Goal: Task Accomplishment & Management: Use online tool/utility

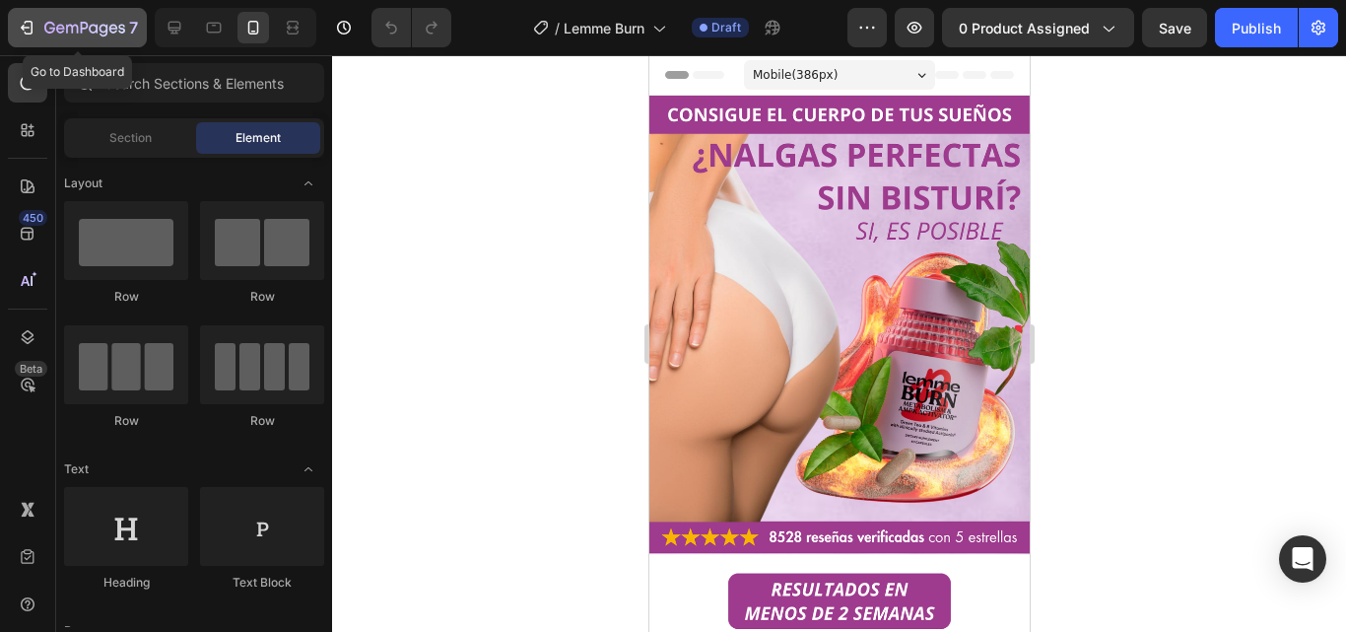
click at [87, 32] on icon "button" at bounding box center [84, 29] width 81 height 17
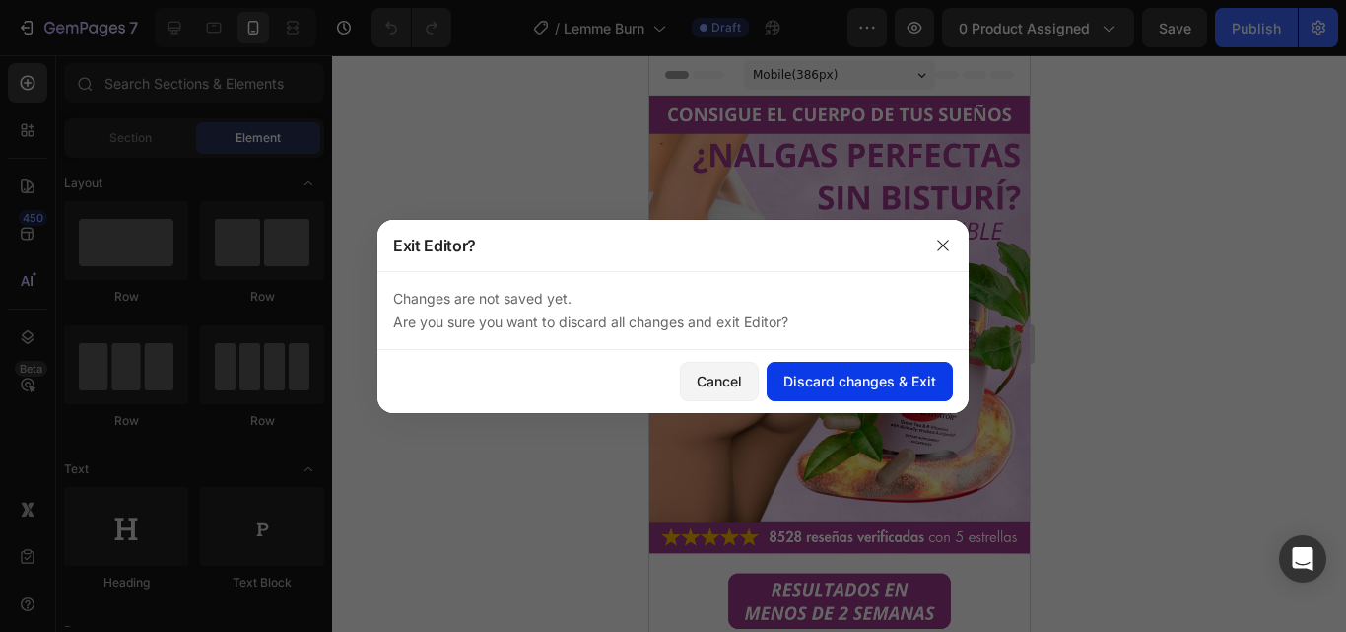
click at [794, 369] on button "Discard changes & Exit" at bounding box center [859, 381] width 186 height 39
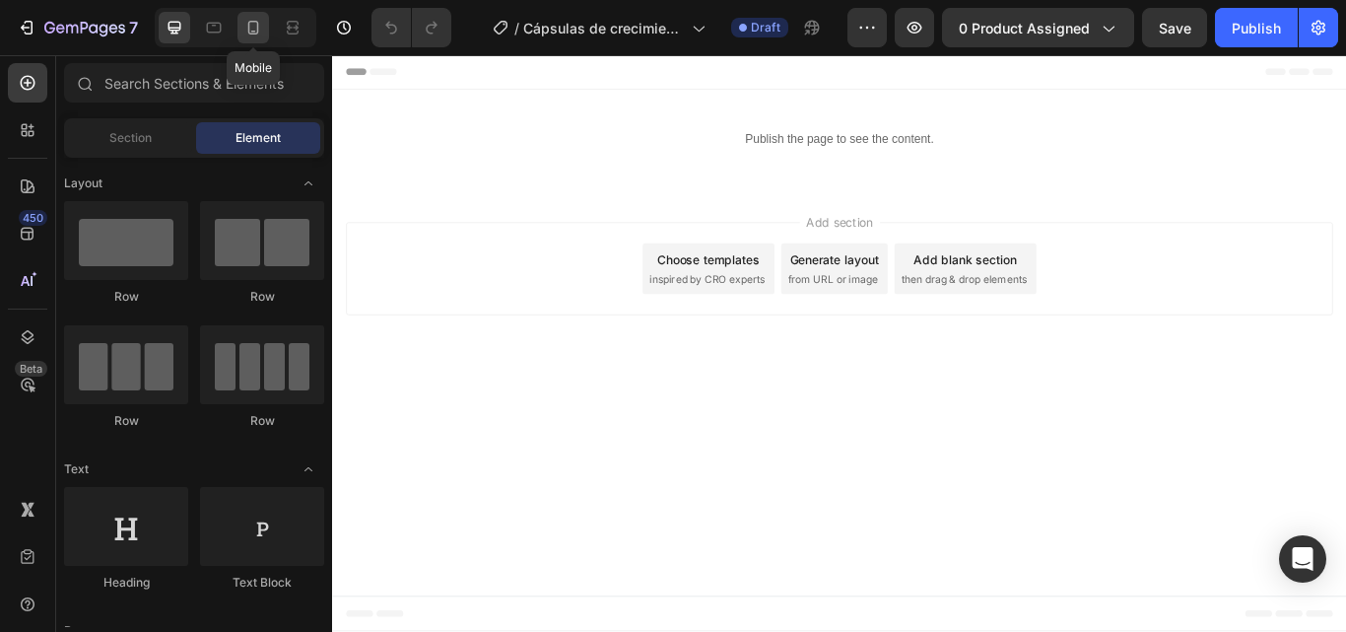
click at [252, 26] on icon at bounding box center [253, 28] width 20 height 20
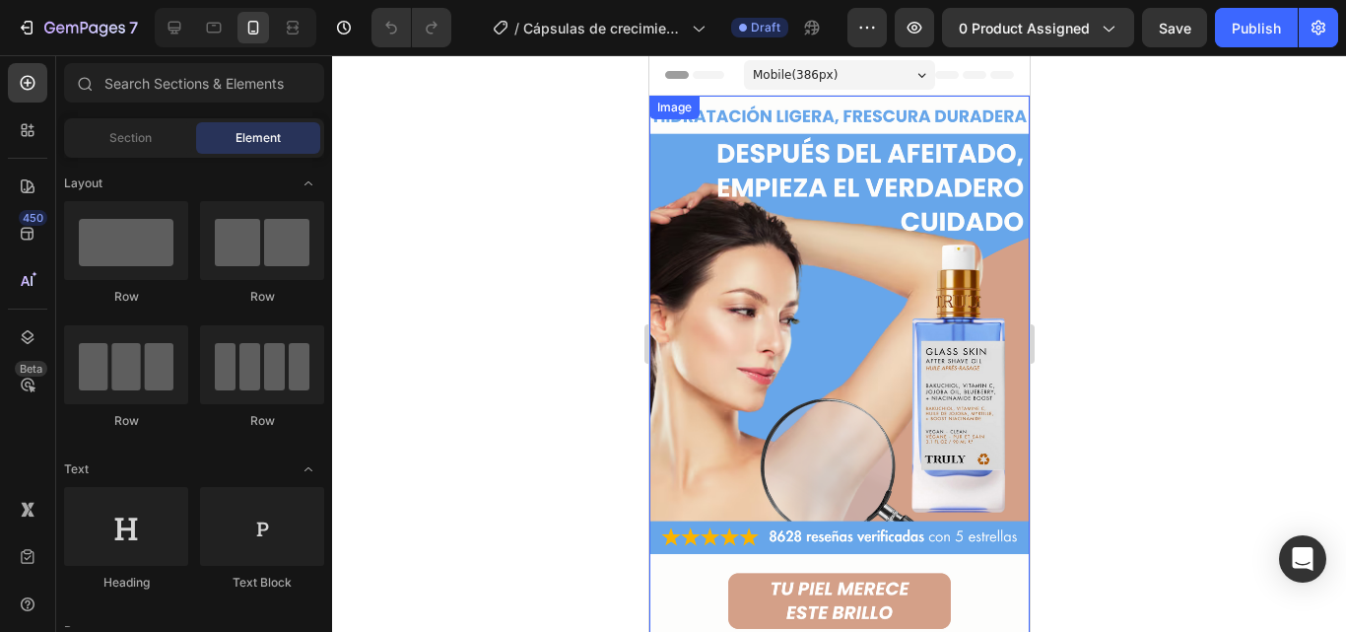
click at [854, 348] on img at bounding box center [838, 501] width 380 height 810
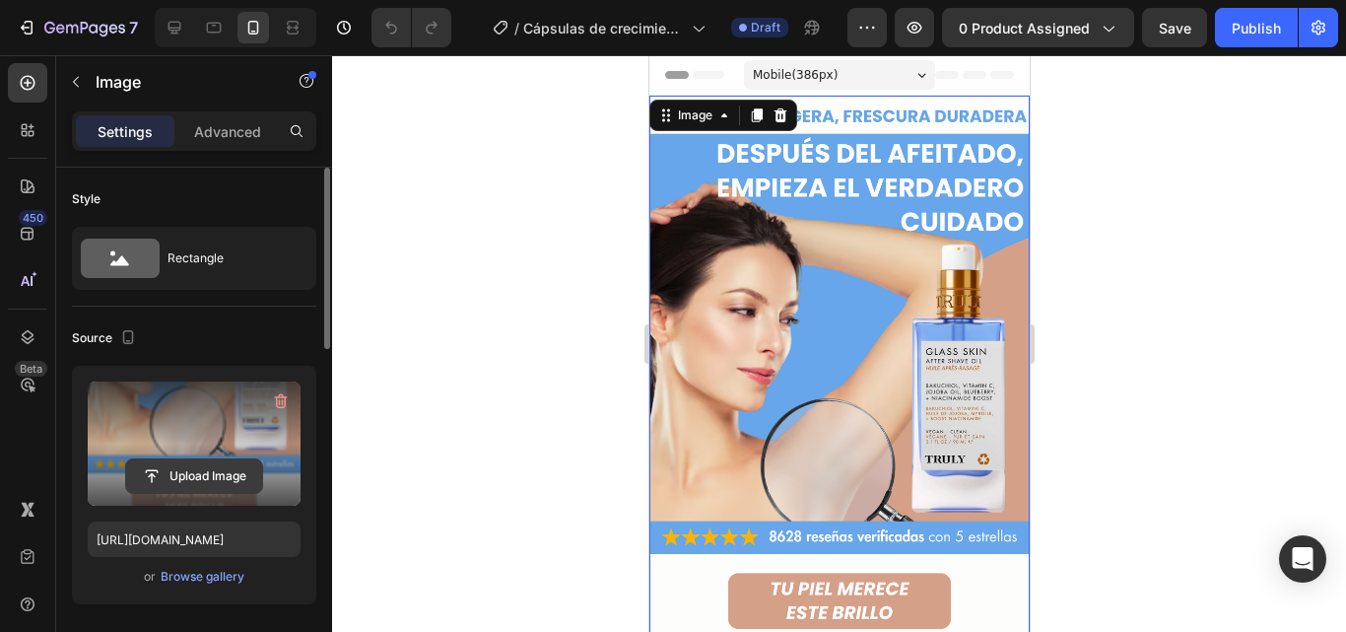
click at [201, 480] on input "file" at bounding box center [194, 475] width 136 height 33
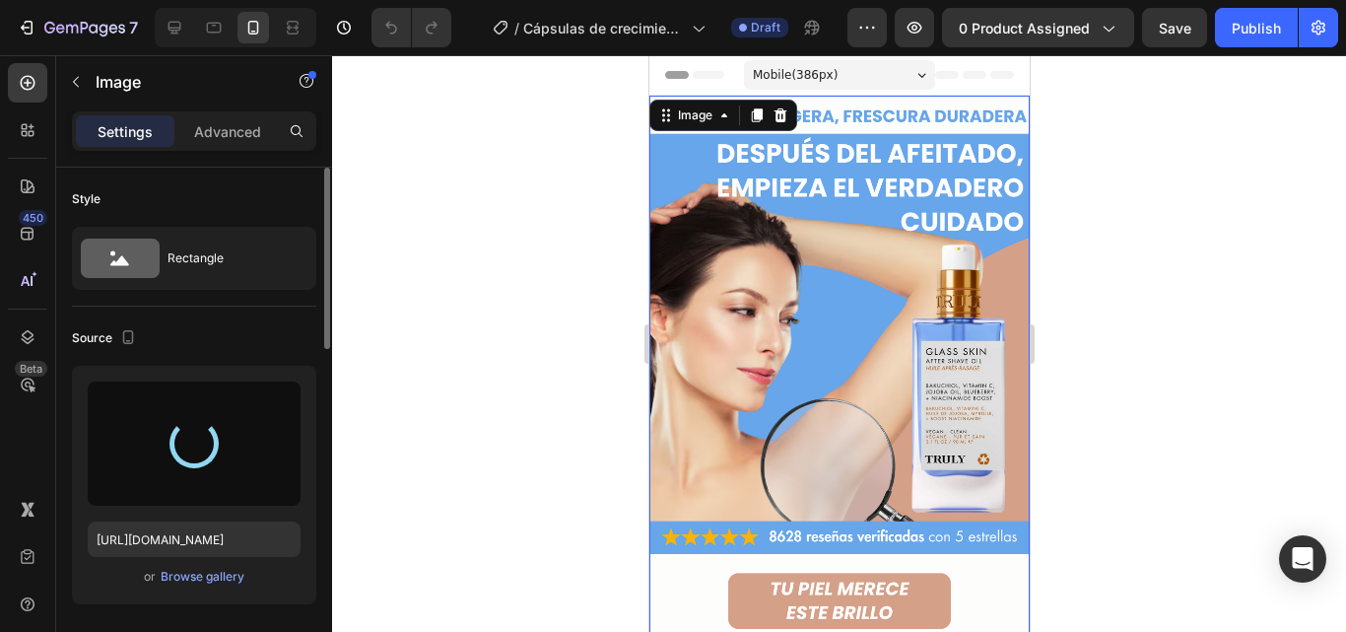
type input "https://cdn.shopify.com/s/files/1/0817/1218/5665/files/gempages_483071697826611…"
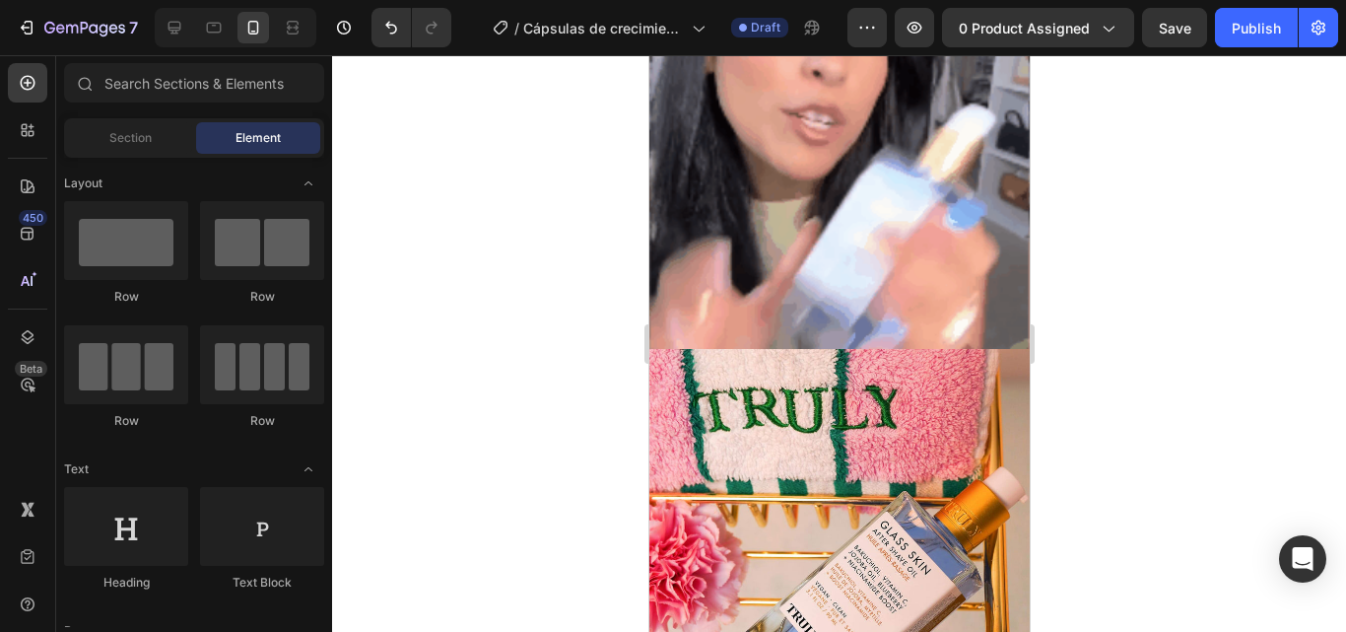
scroll to position [1012, 0]
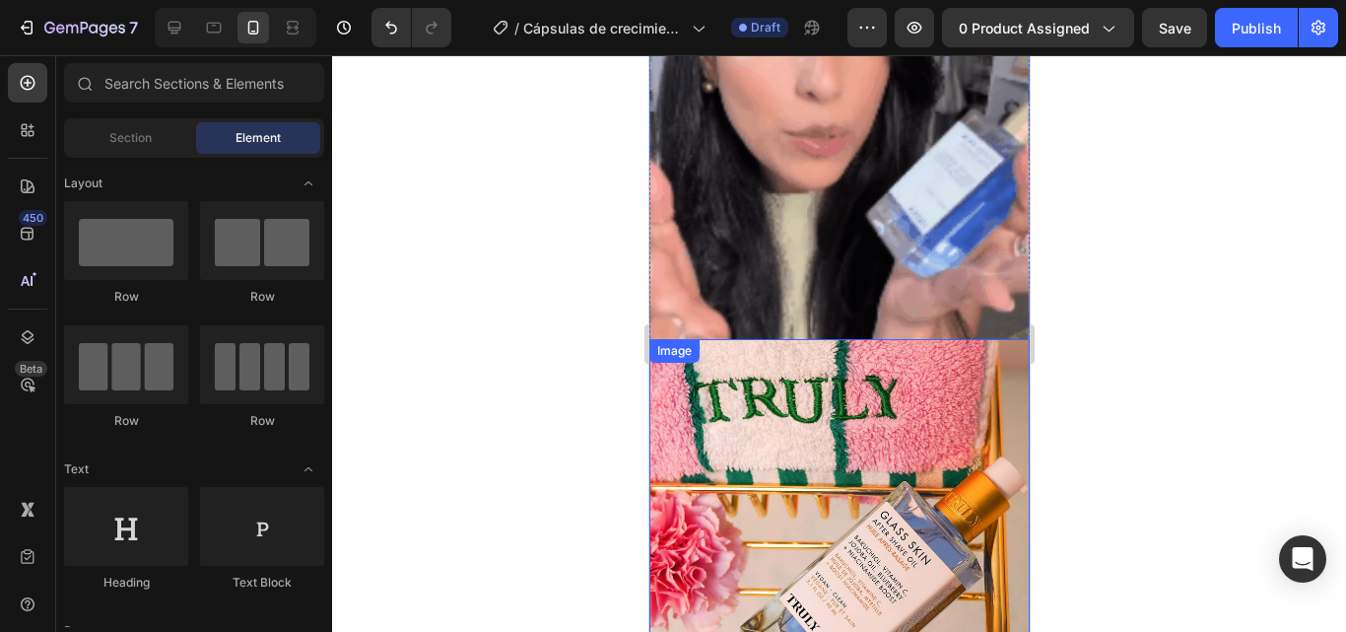
click at [914, 339] on img at bounding box center [838, 529] width 380 height 380
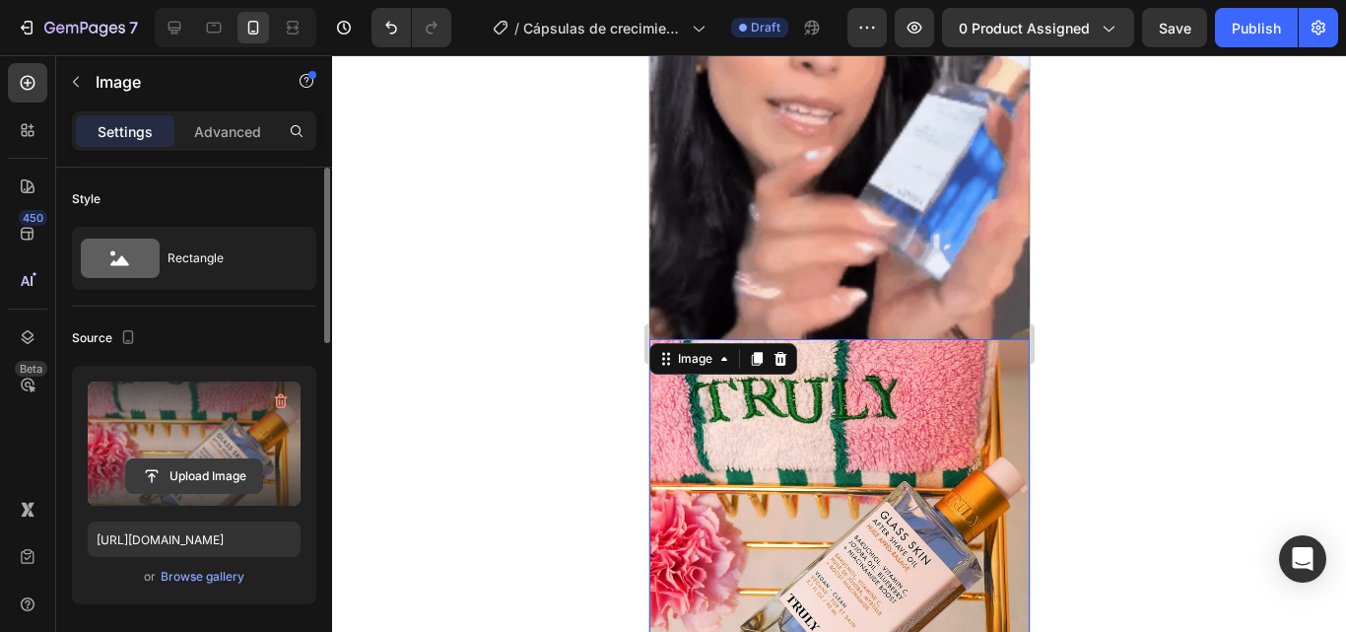
click at [200, 461] on input "file" at bounding box center [194, 475] width 136 height 33
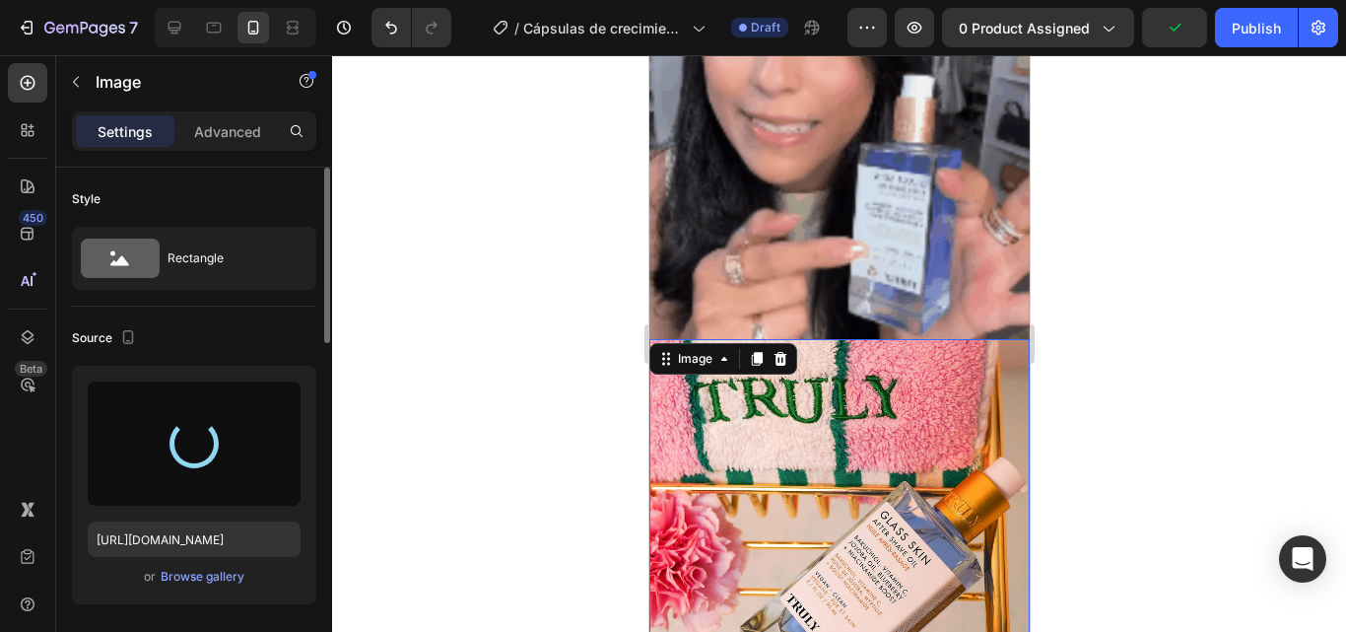
type input "https://cdn.shopify.com/s/files/1/0817/1218/5665/files/gempages_483071697826611…"
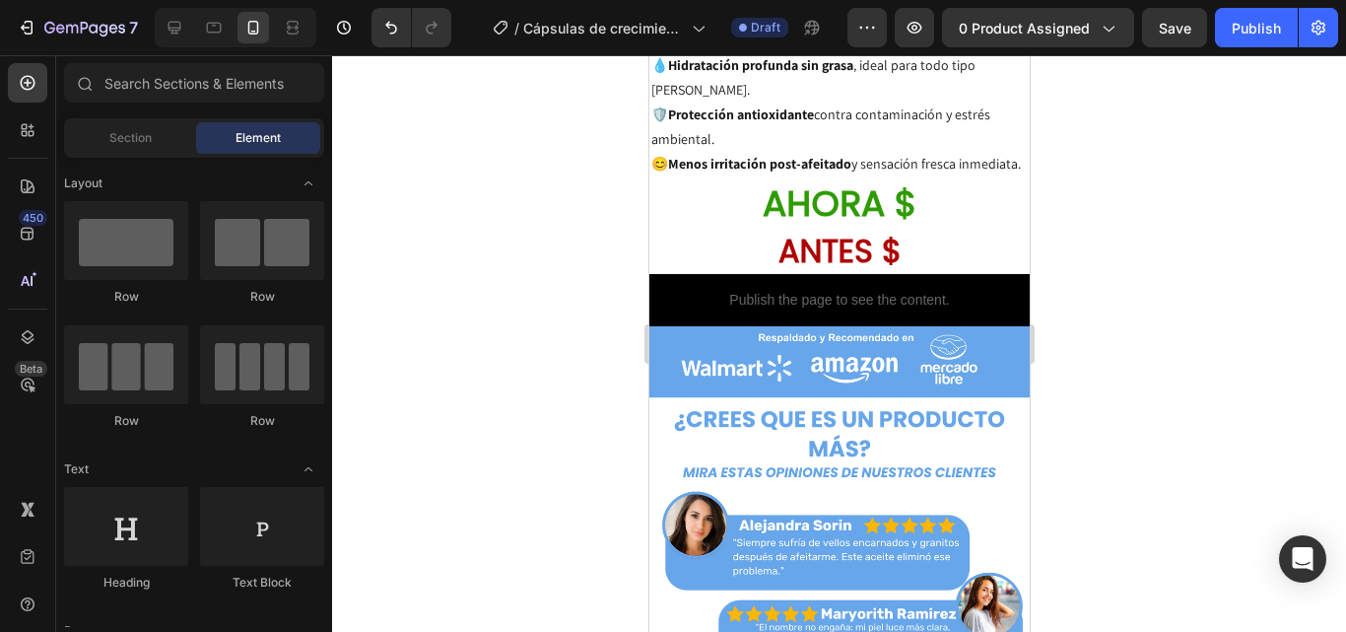
scroll to position [1846, 0]
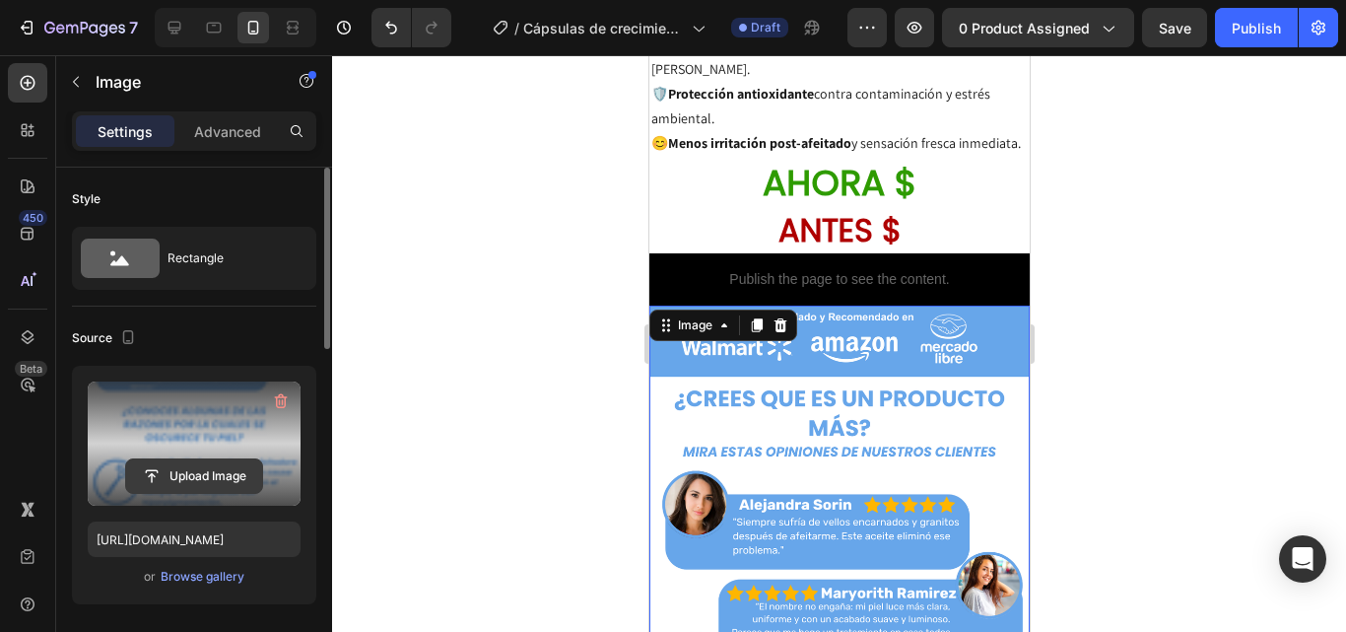
click at [234, 463] on input "file" at bounding box center [194, 475] width 136 height 33
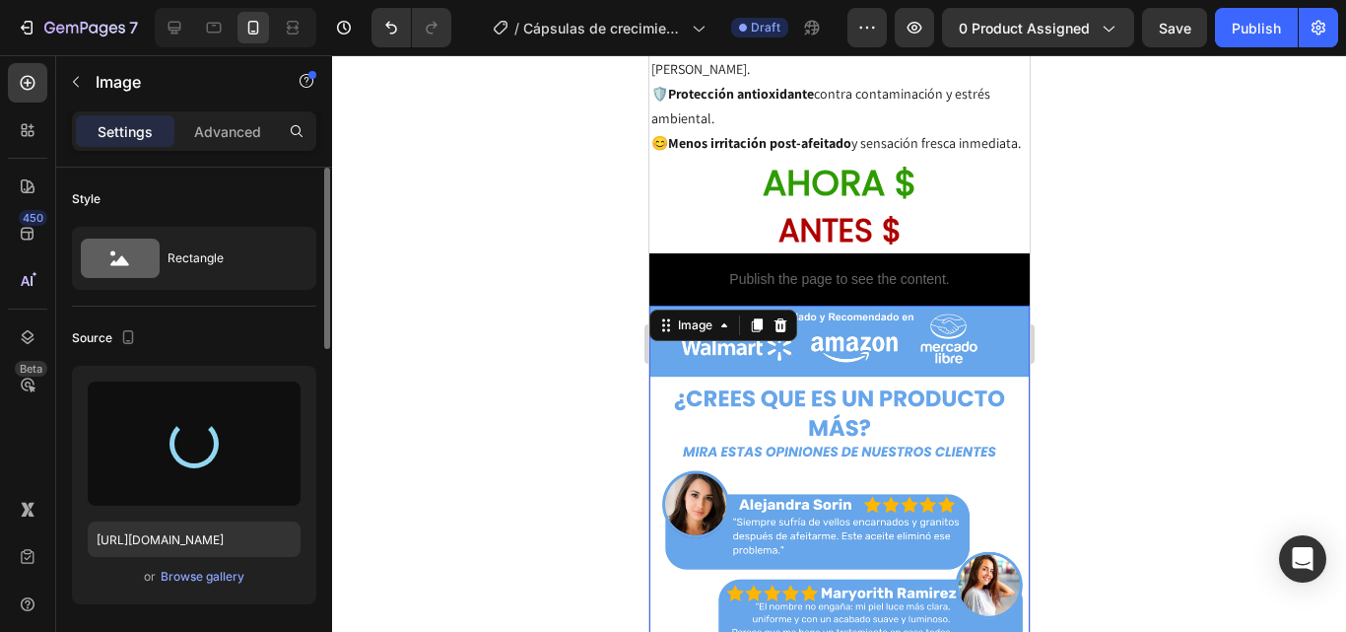
type input "https://cdn.shopify.com/s/files/1/0817/1218/5665/files/gempages_483071697826611…"
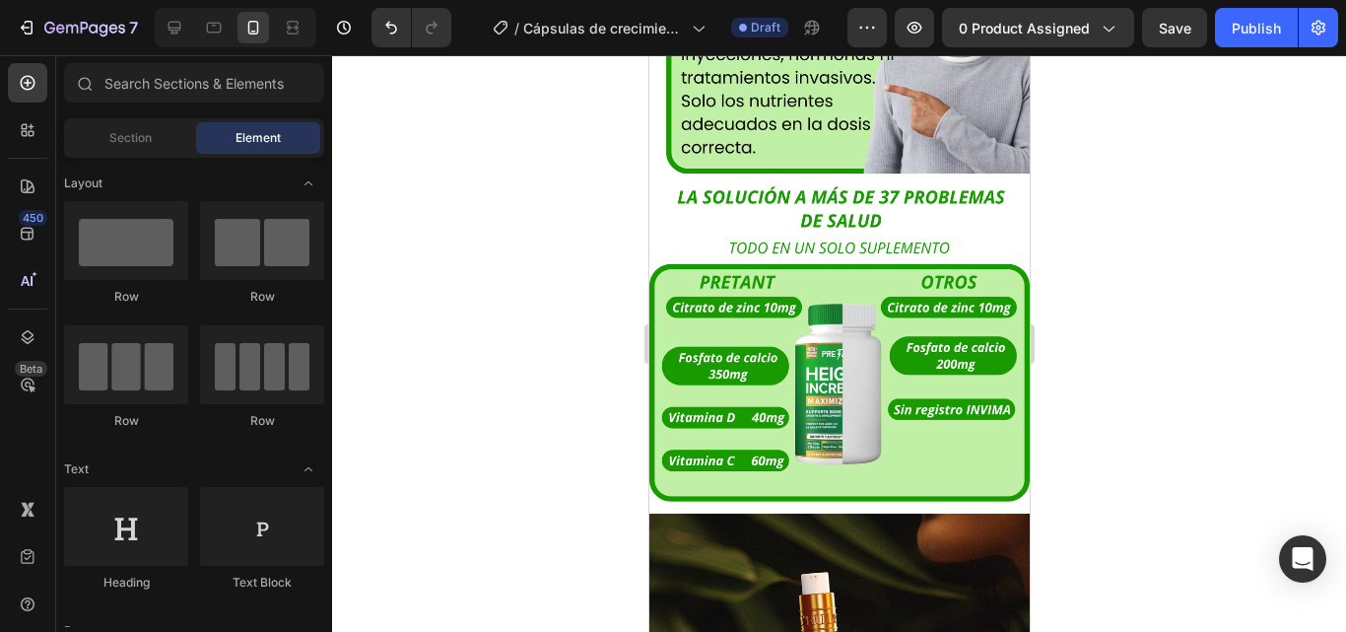
scroll to position [2581, 0]
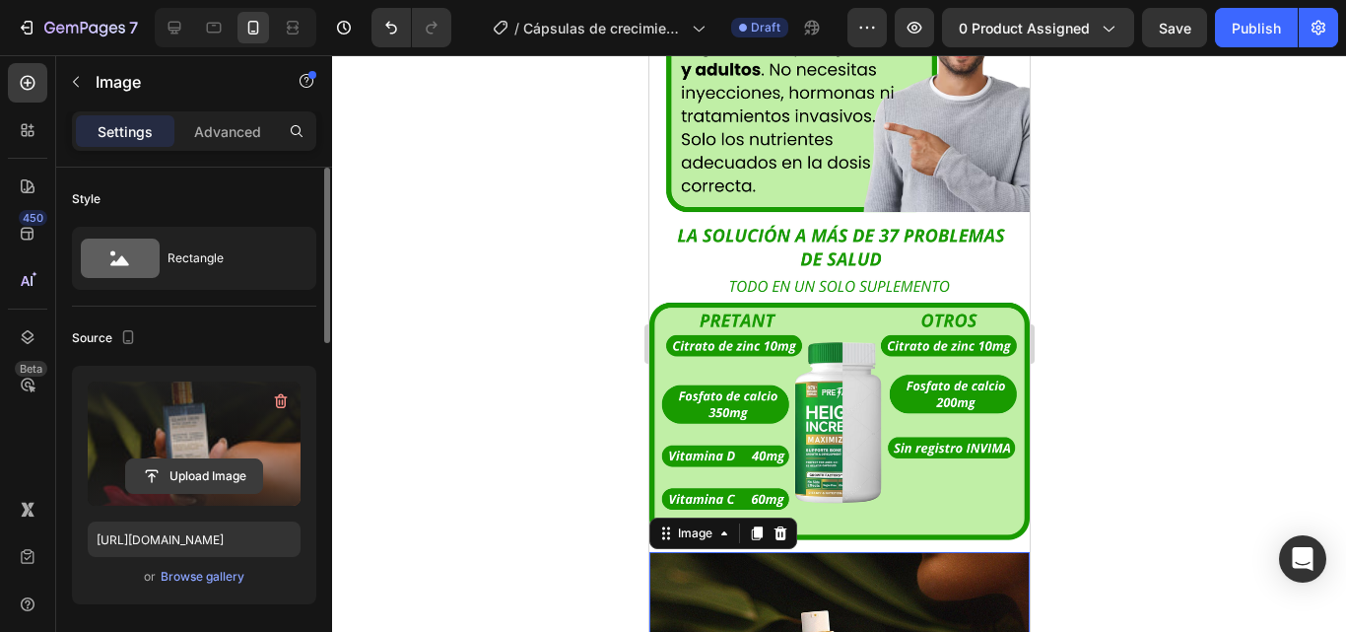
click at [193, 478] on input "file" at bounding box center [194, 475] width 136 height 33
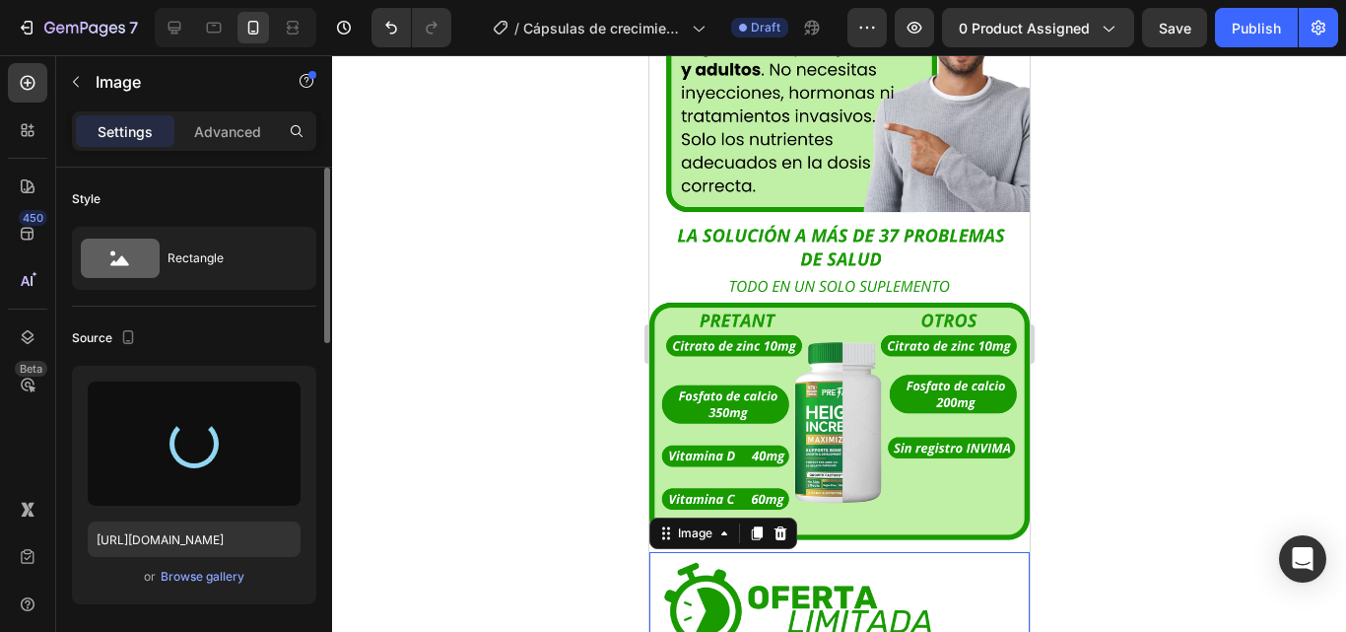
type input "https://cdn.shopify.com/s/files/1/0817/1218/5665/files/gempages_483071697826611…"
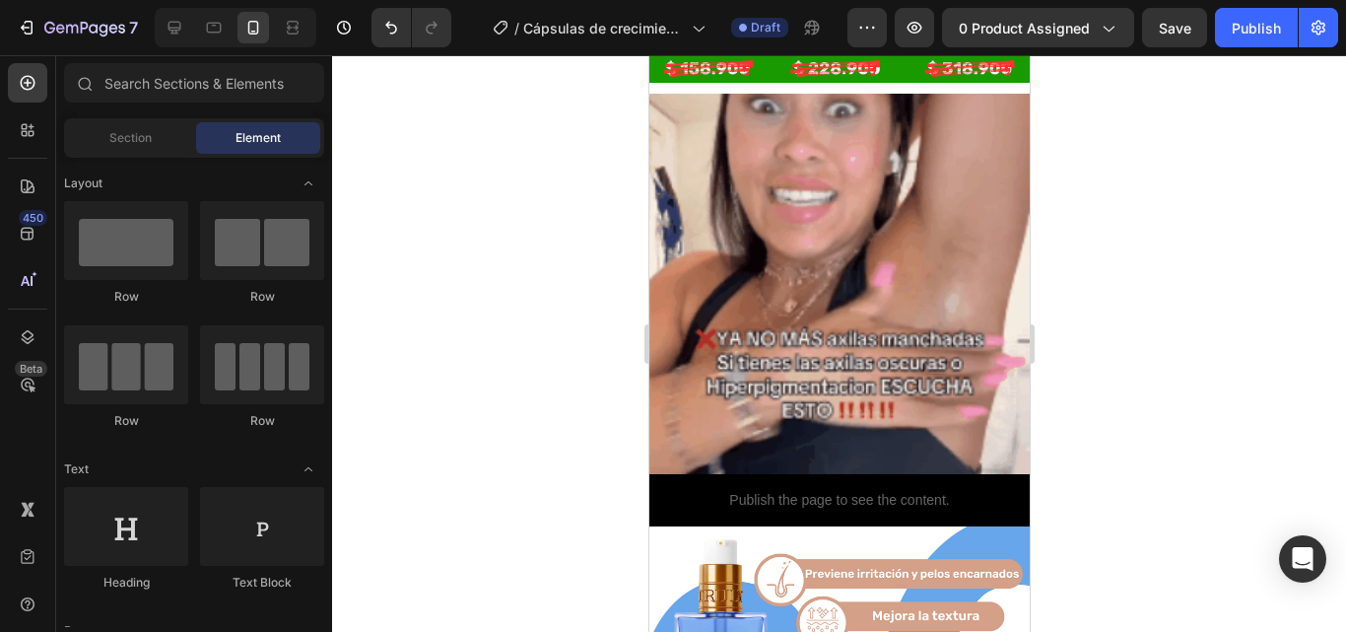
scroll to position [3439, 0]
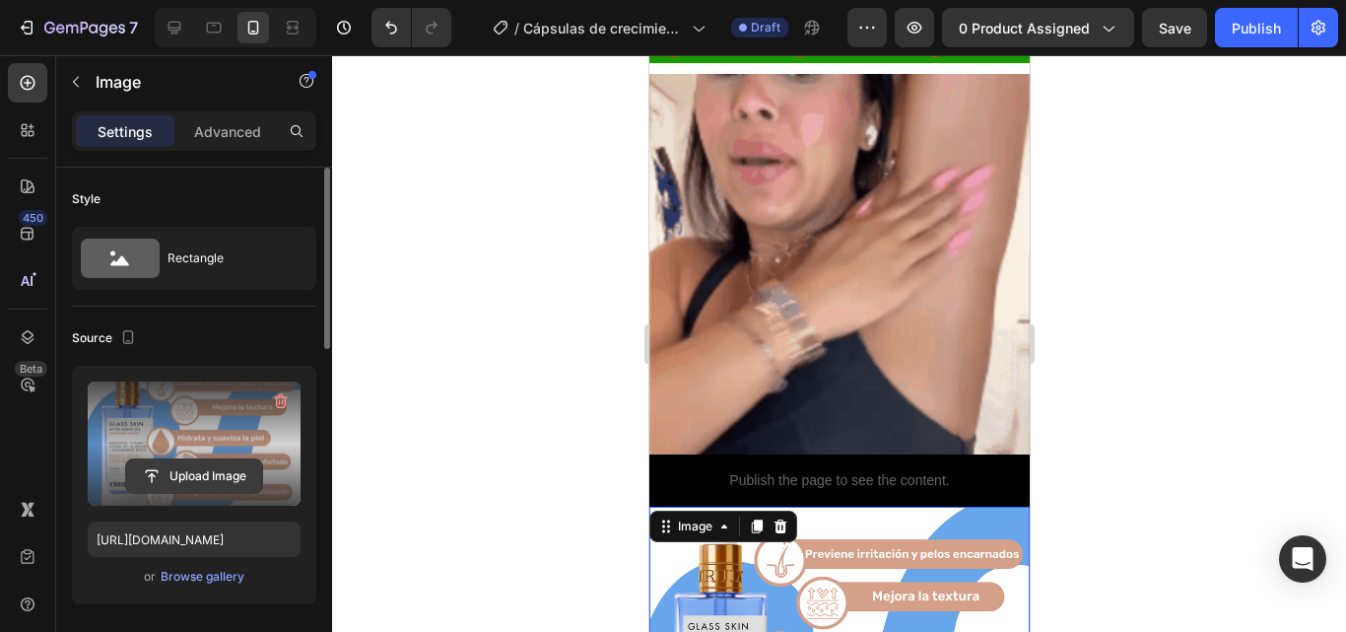
click at [216, 477] on input "file" at bounding box center [194, 475] width 136 height 33
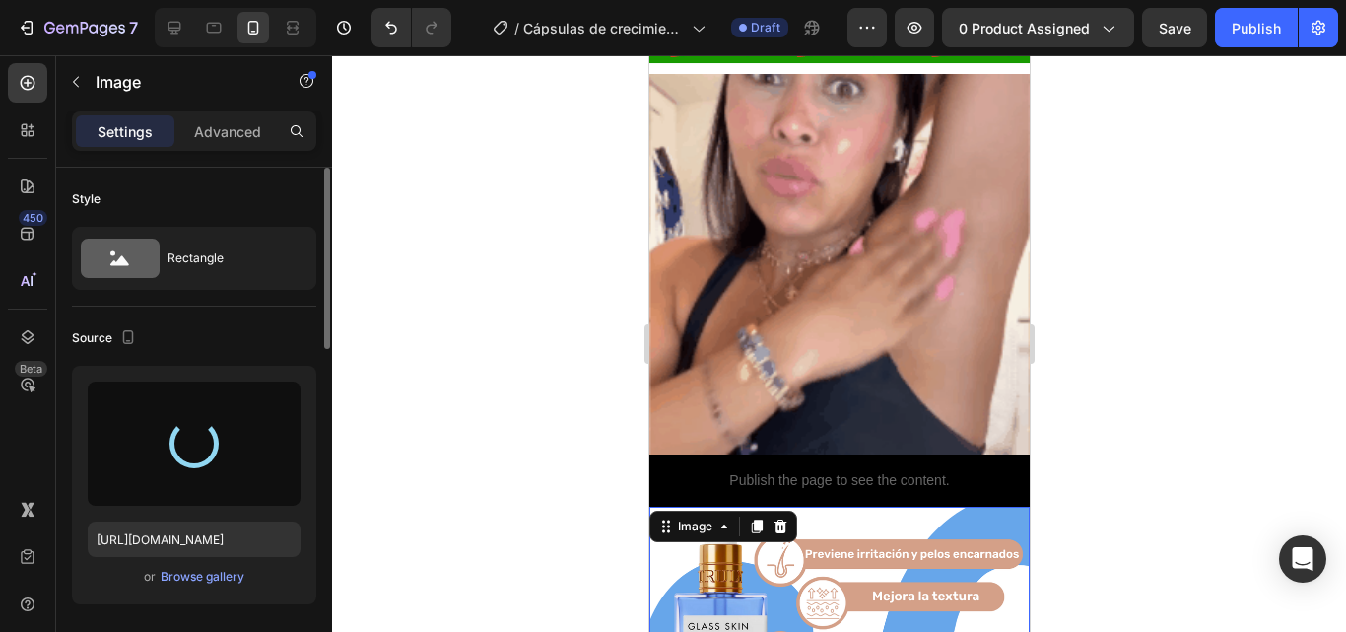
type input "https://cdn.shopify.com/s/files/1/0817/1218/5665/files/gempages_483071697826611…"
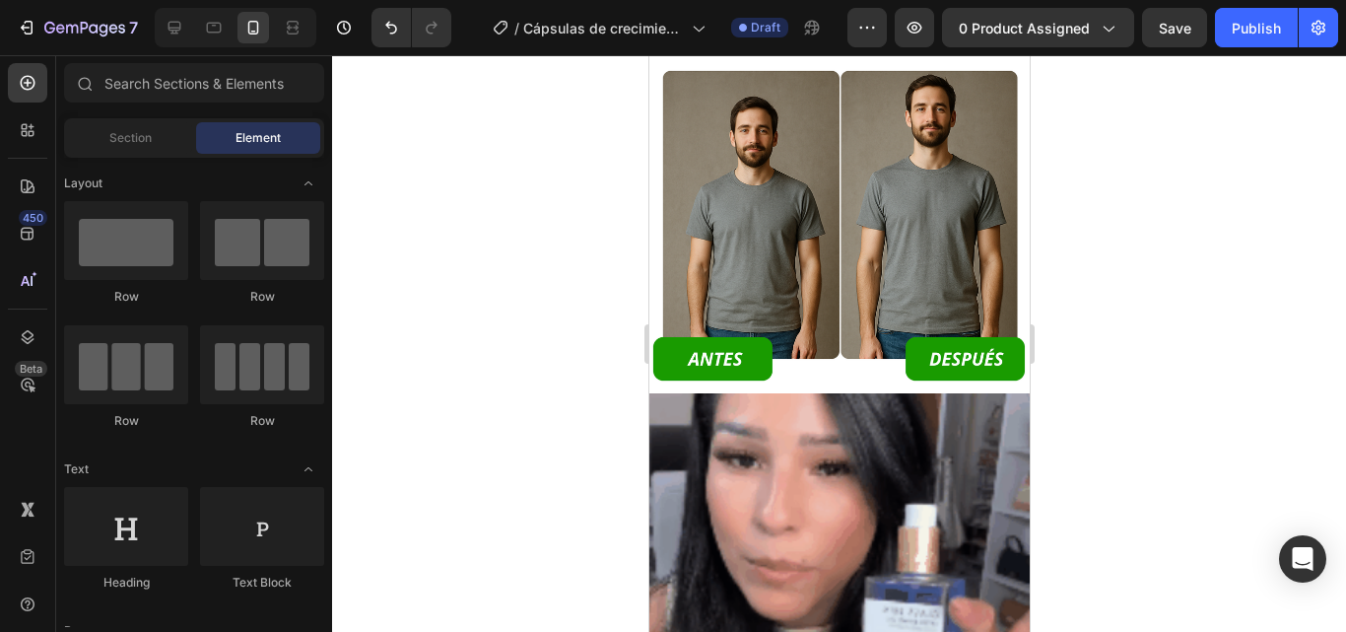
scroll to position [568, 0]
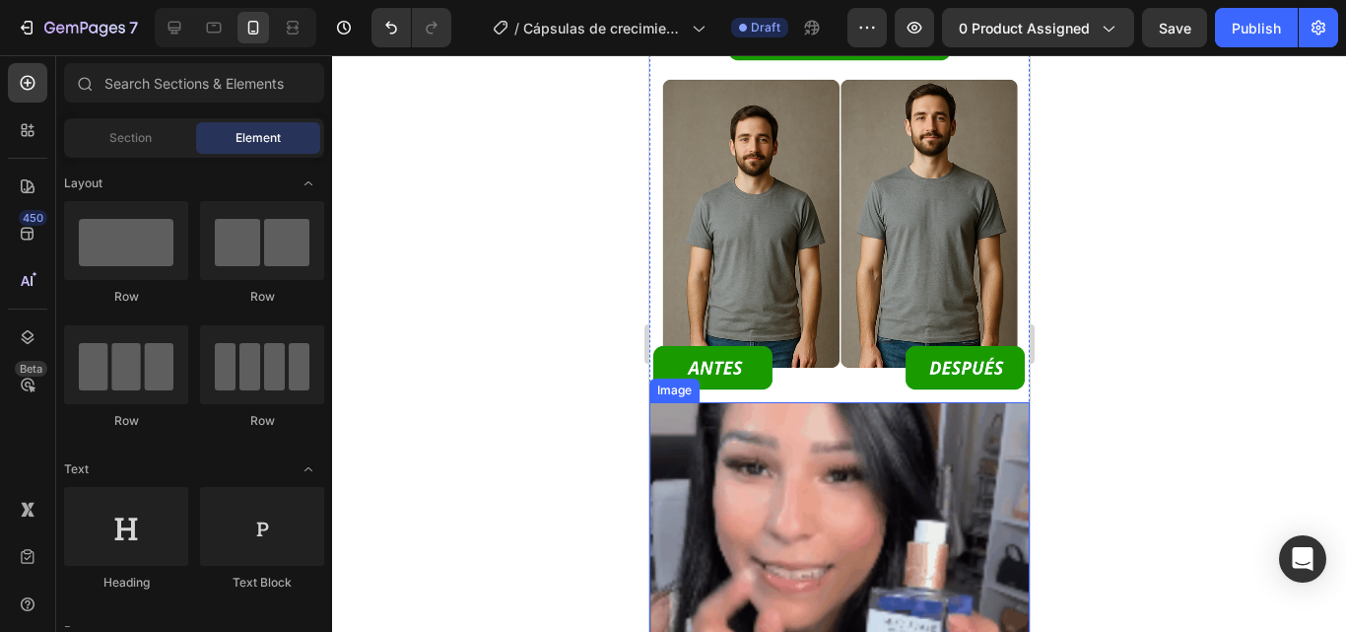
click at [859, 402] on img at bounding box center [838, 592] width 380 height 380
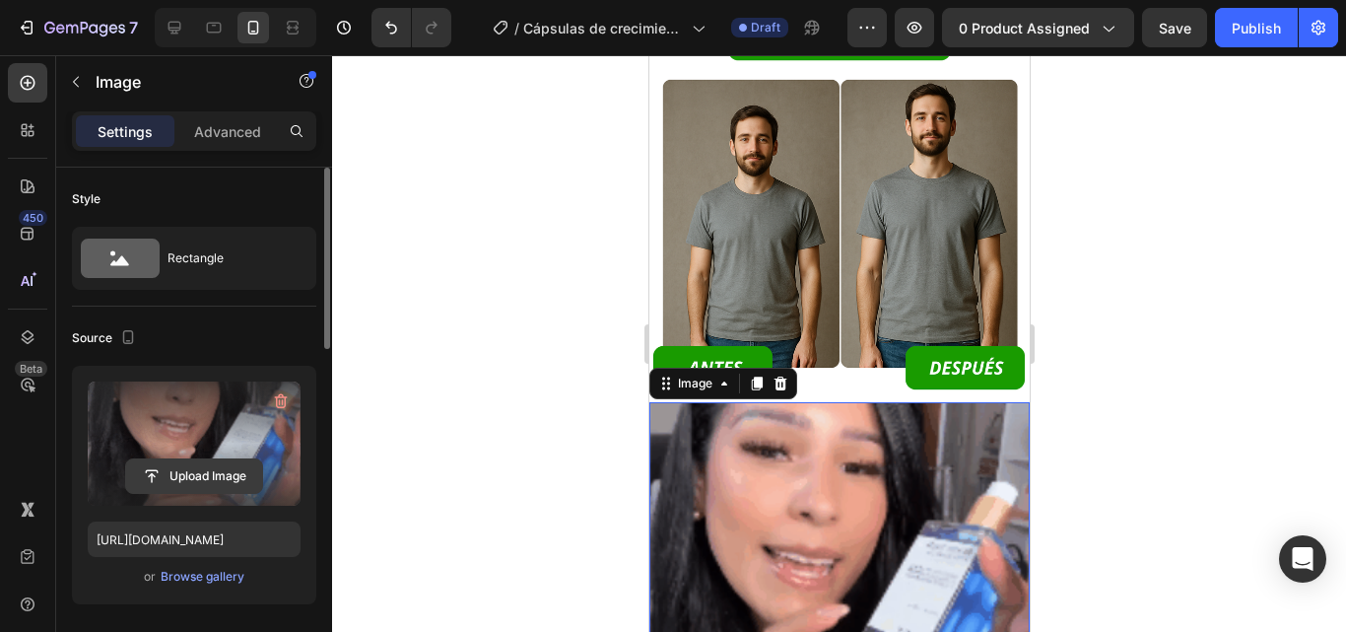
click at [213, 481] on input "file" at bounding box center [194, 475] width 136 height 33
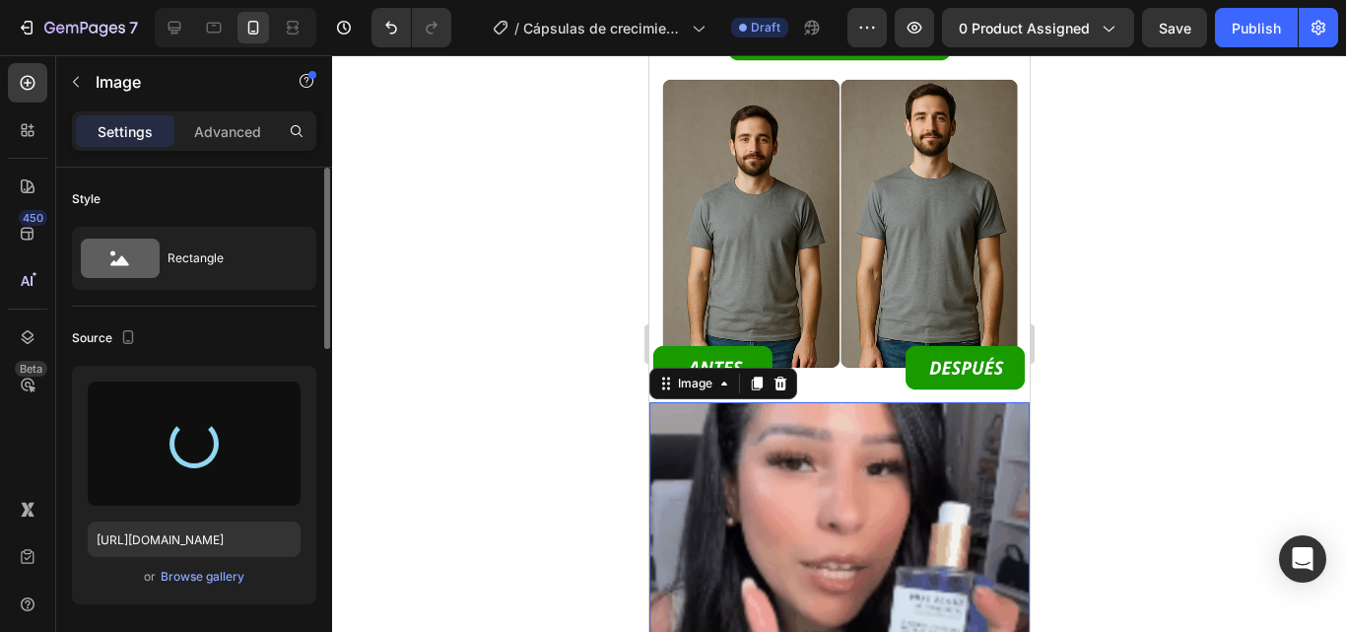
type input "https://cdn.shopify.com/s/files/1/0817/1218/5665/files/gempages_483071697826611…"
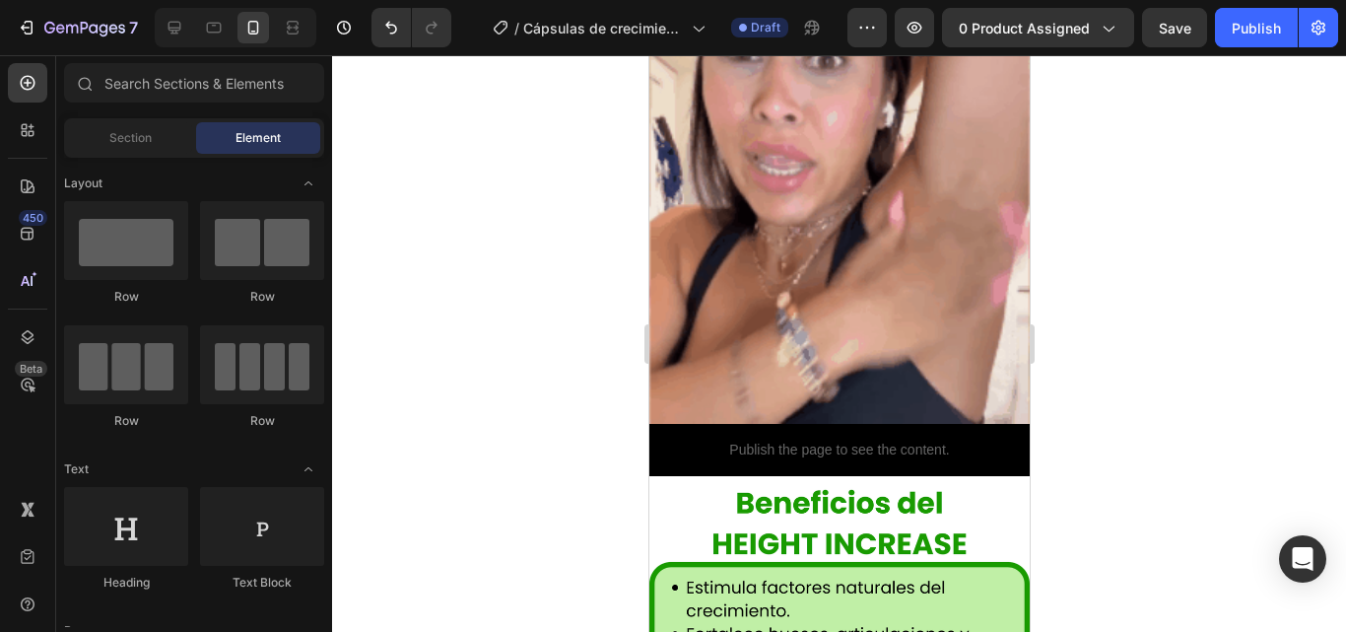
scroll to position [3452, 0]
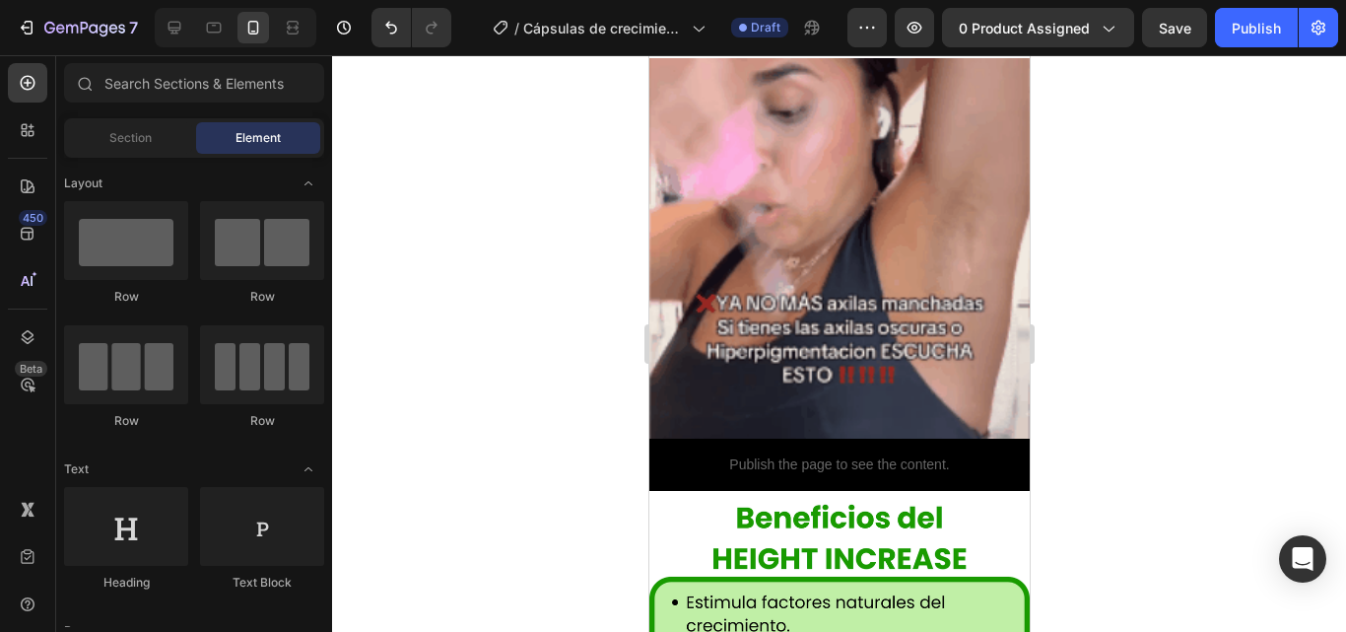
drag, startPoint x: 1019, startPoint y: 175, endPoint x: 1685, endPoint y: 554, distance: 766.0
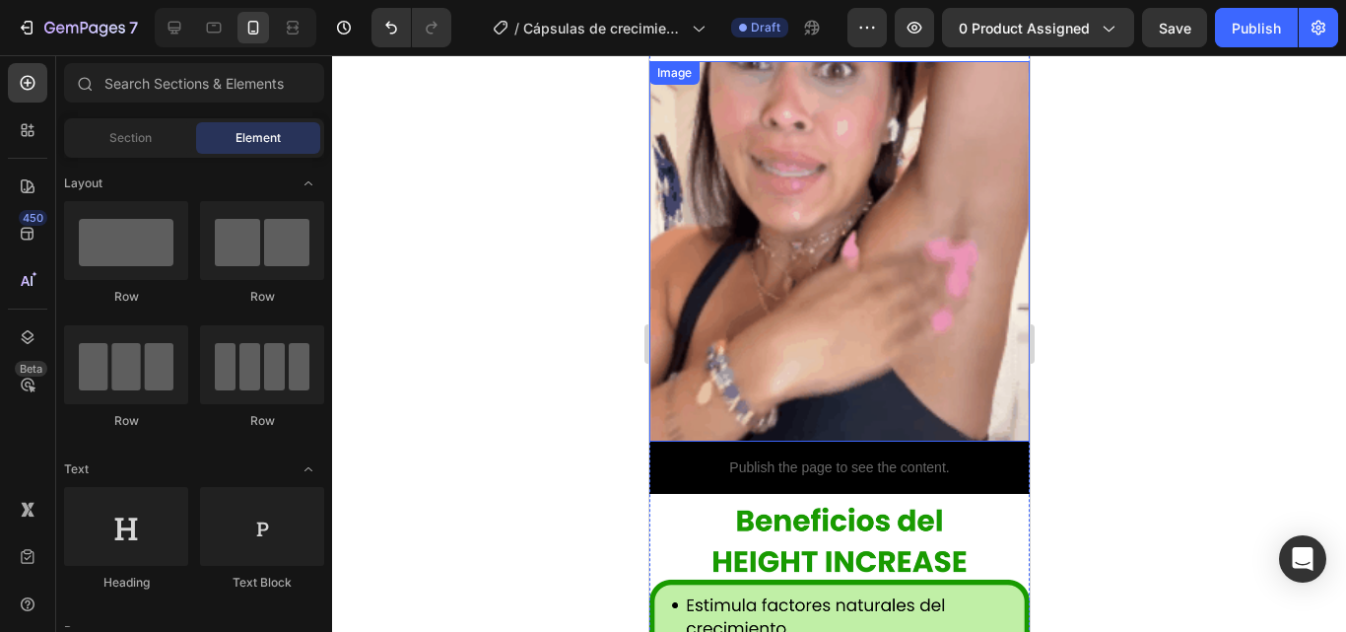
click at [966, 312] on img at bounding box center [838, 251] width 380 height 380
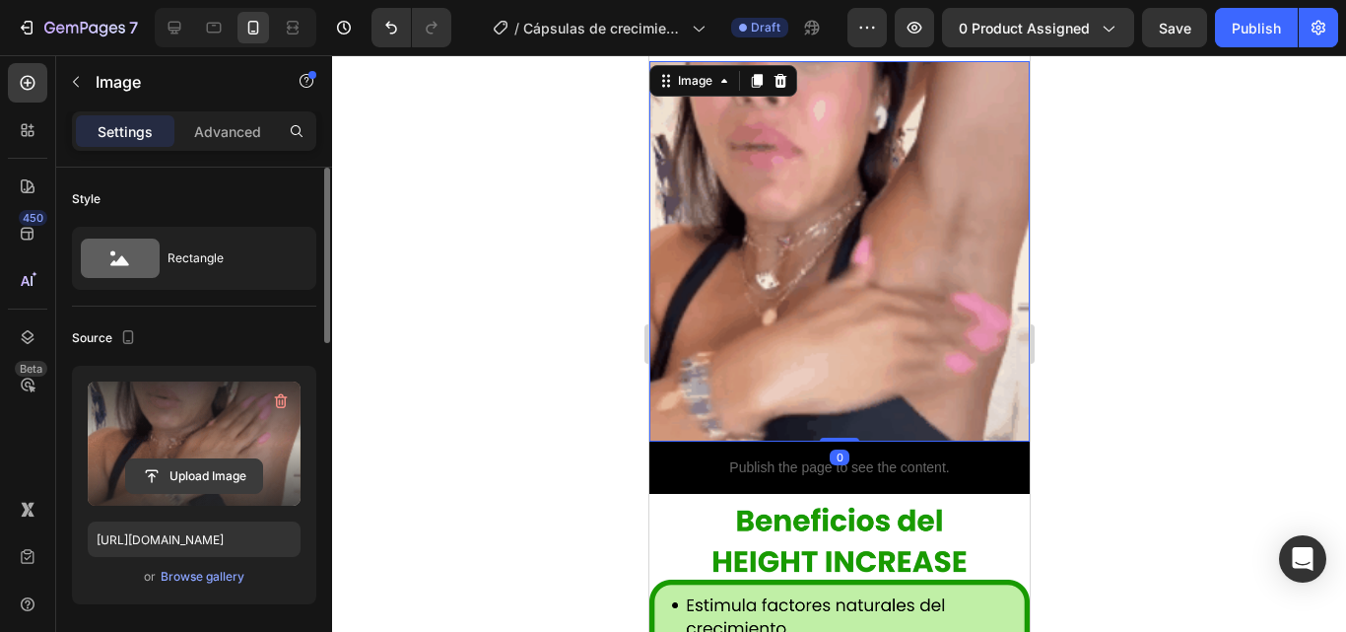
click at [235, 481] on input "file" at bounding box center [194, 475] width 136 height 33
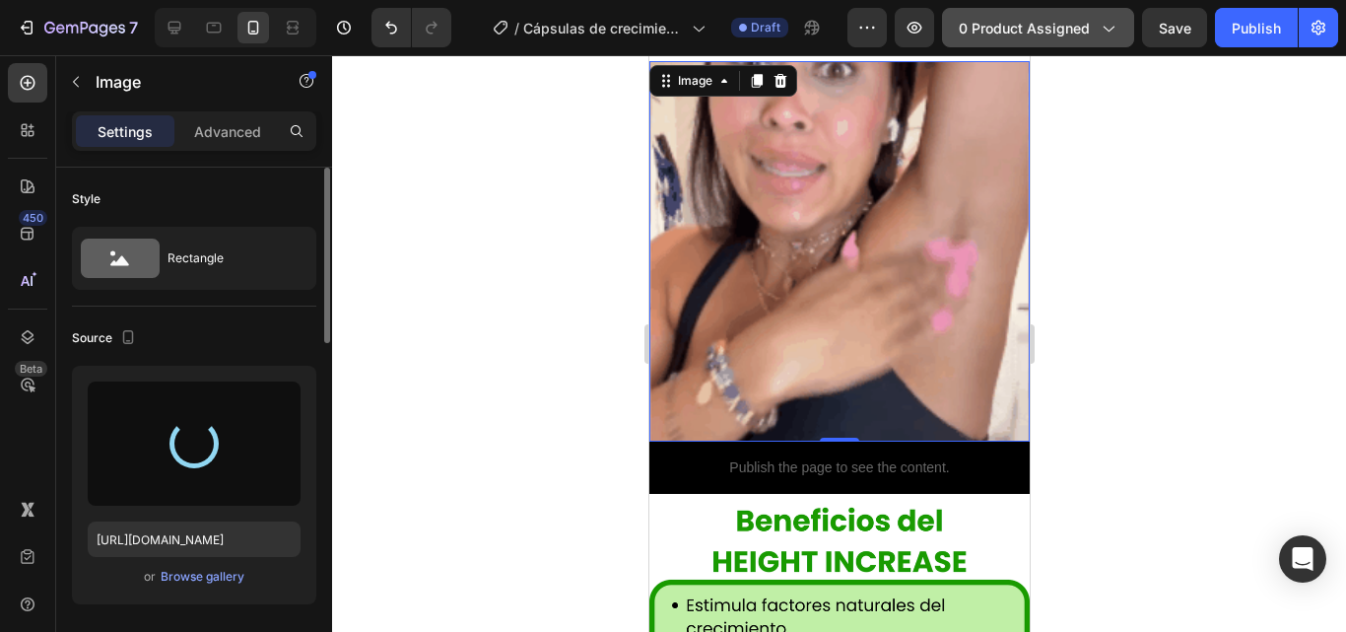
type input "https://cdn.shopify.com/s/files/1/0817/1218/5665/files/gempages_483071697826611…"
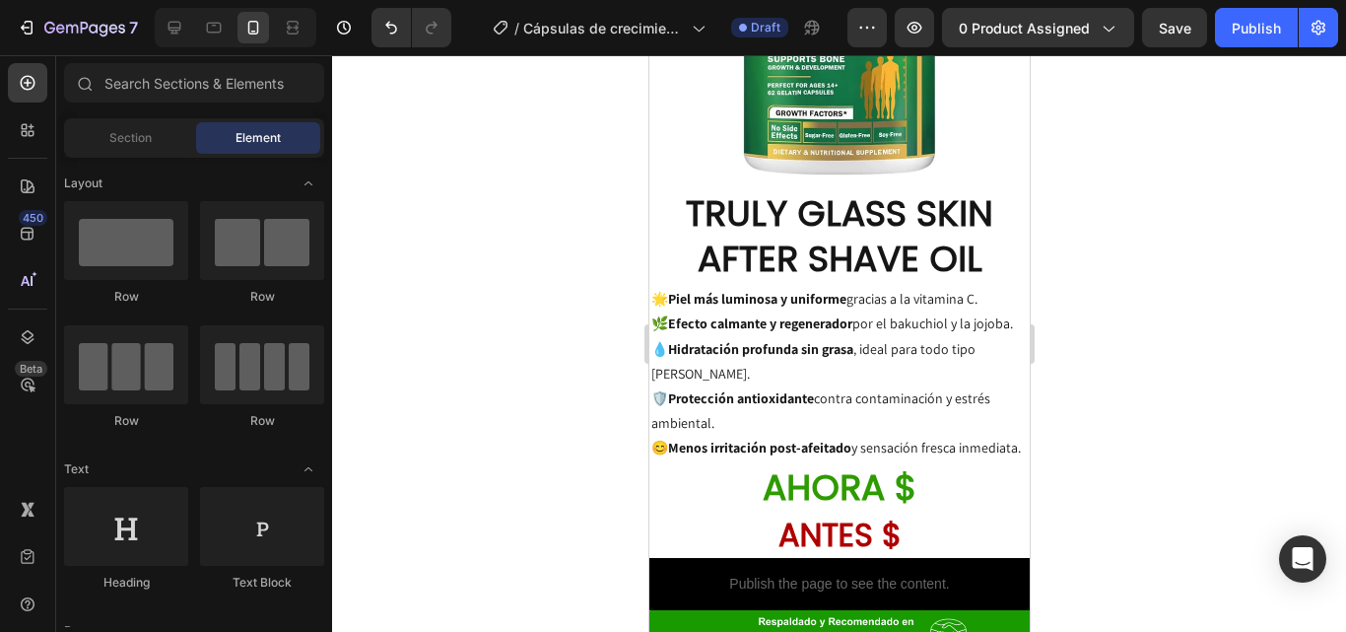
scroll to position [1551, 0]
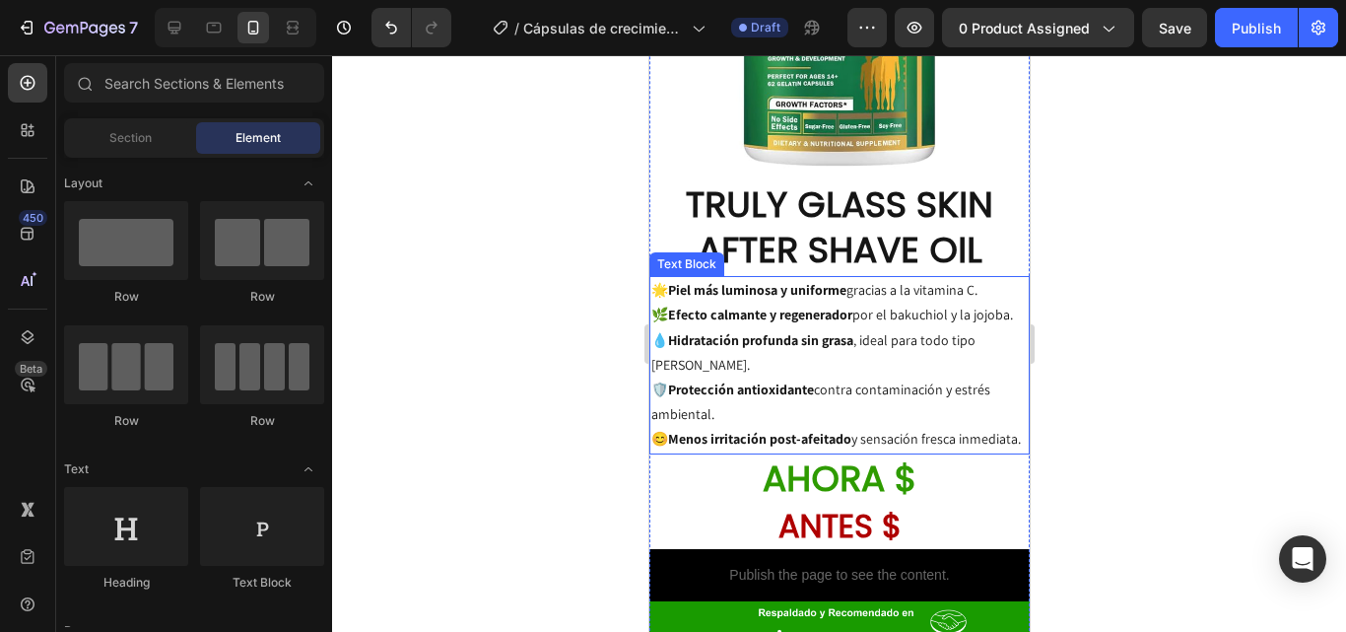
click at [916, 427] on p "😊 Menos irritación post-afeitado y sensación fresca inmediata." at bounding box center [838, 439] width 376 height 25
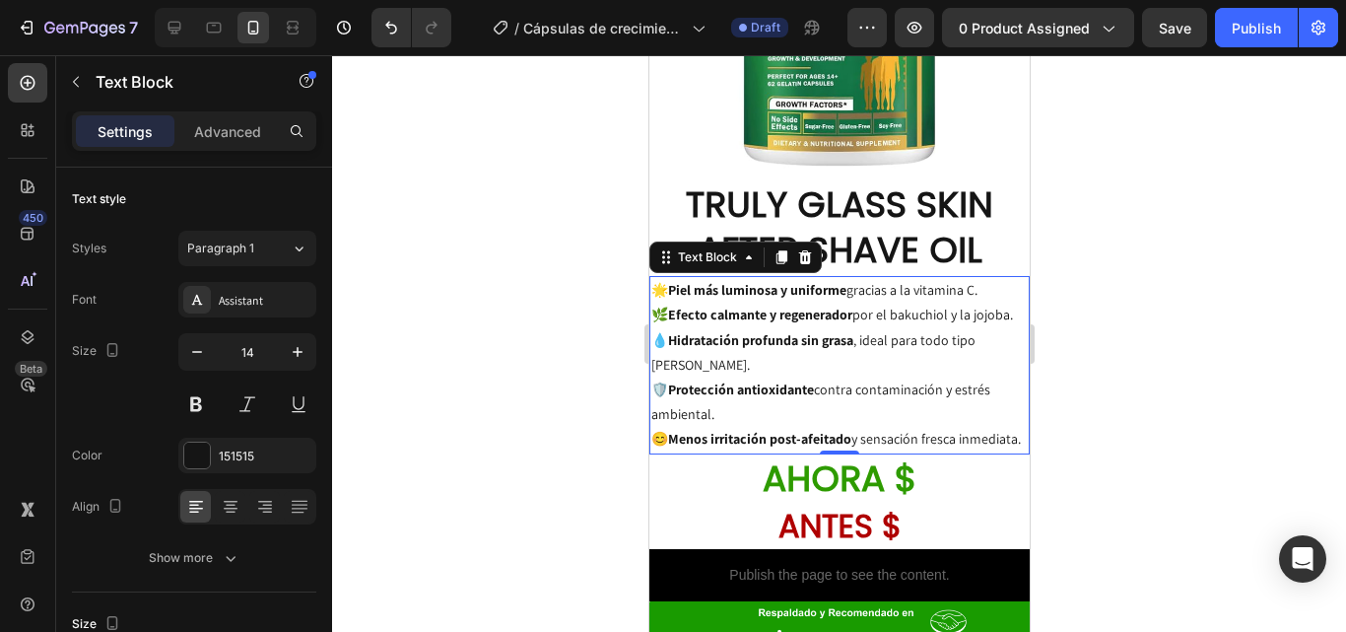
click at [916, 427] on p "😊 Menos irritación post-afeitado y sensación fresca inmediata." at bounding box center [838, 439] width 376 height 25
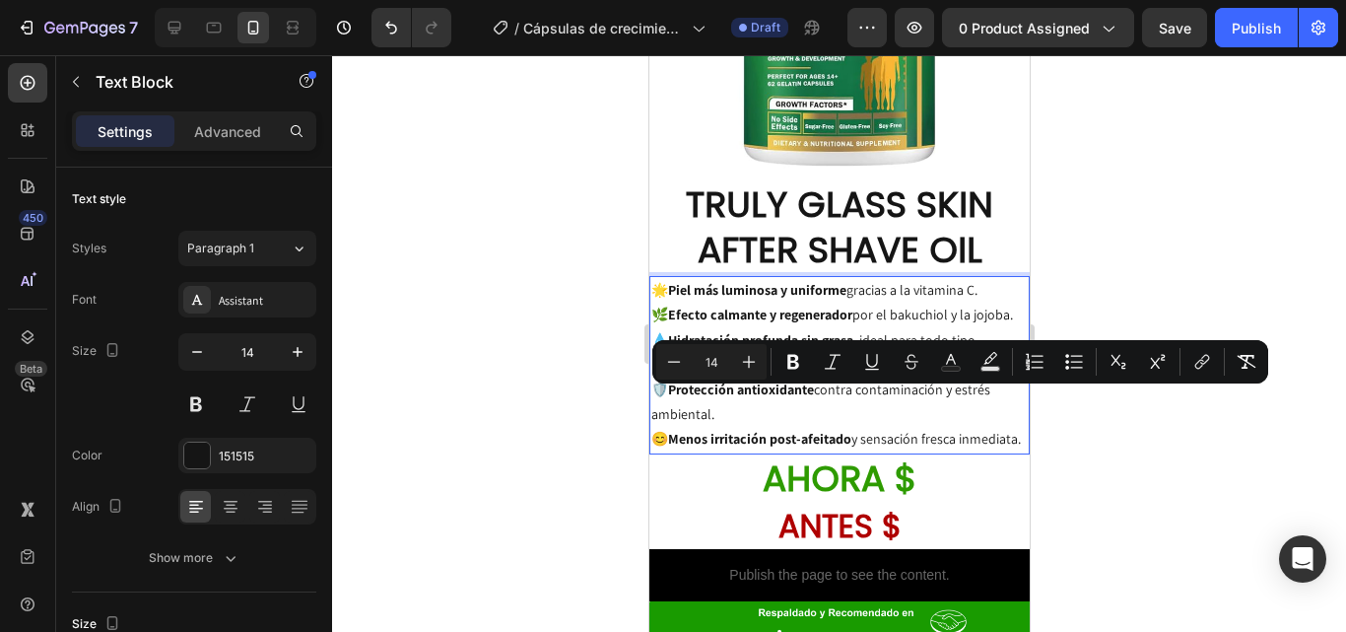
click at [916, 427] on p "😊 Menos irritación post-afeitado y sensación fresca inmediata." at bounding box center [838, 439] width 376 height 25
click at [828, 430] on p "😊 Menos irritación post-afeitado y sensación fresca inmediata." at bounding box center [838, 439] width 376 height 25
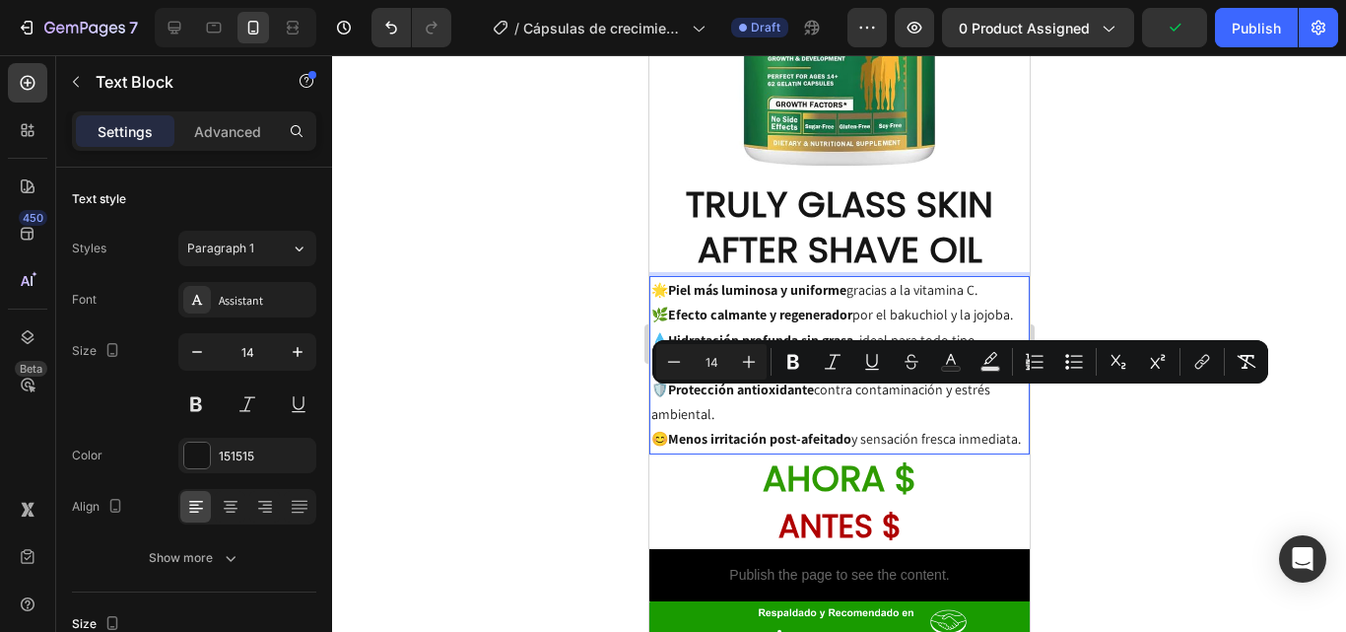
click at [1045, 417] on div at bounding box center [839, 343] width 1014 height 576
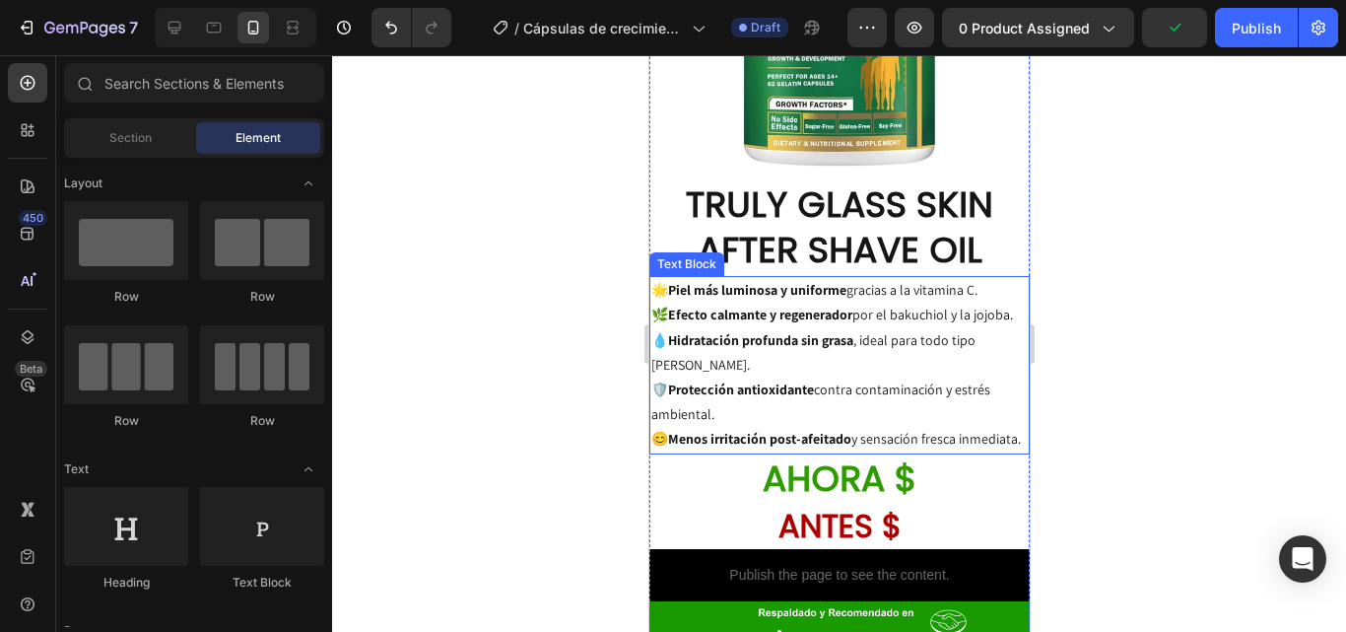
click at [849, 427] on p "😊 Menos irritación post-afeitado y sensación fresca inmediata." at bounding box center [838, 439] width 376 height 25
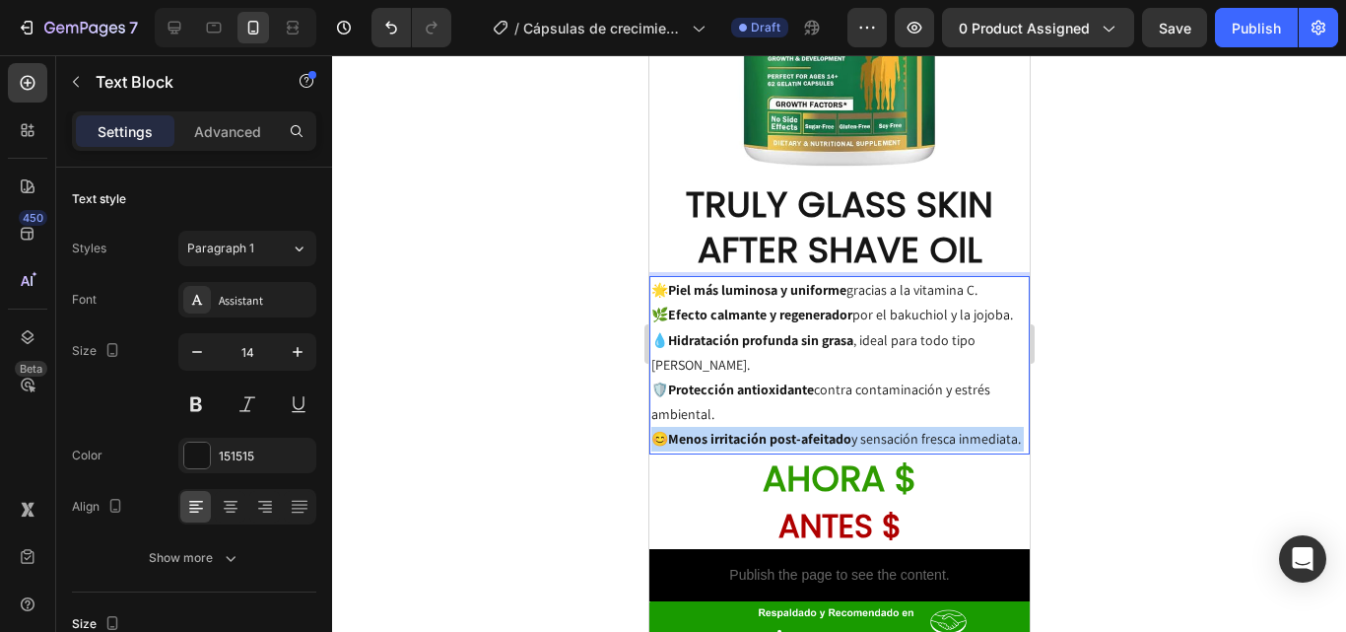
drag, startPoint x: 849, startPoint y: 427, endPoint x: 650, endPoint y: 240, distance: 272.5
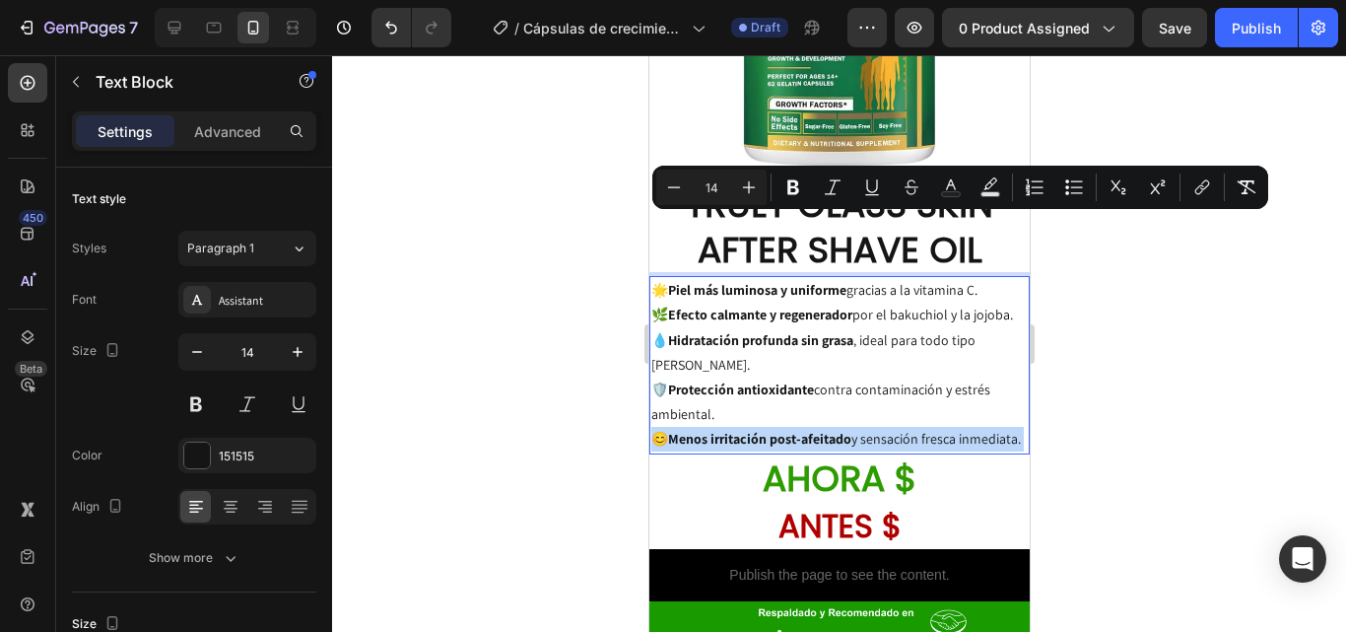
drag, startPoint x: 714, startPoint y: 427, endPoint x: 653, endPoint y: 217, distance: 218.6
click at [653, 276] on div "🌟 Piel más luminosa y uniforme gracias a la vitamina C. 🌿 Efecto calmante y reg…" at bounding box center [838, 364] width 380 height 177
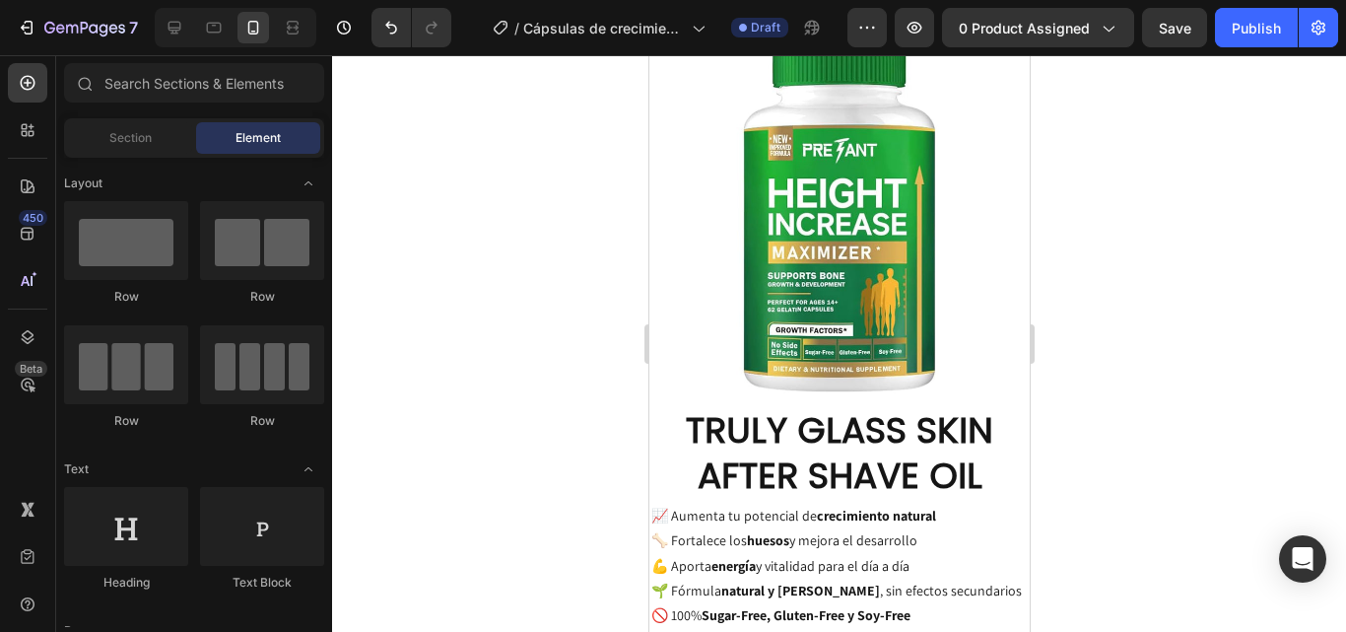
scroll to position [1291, 0]
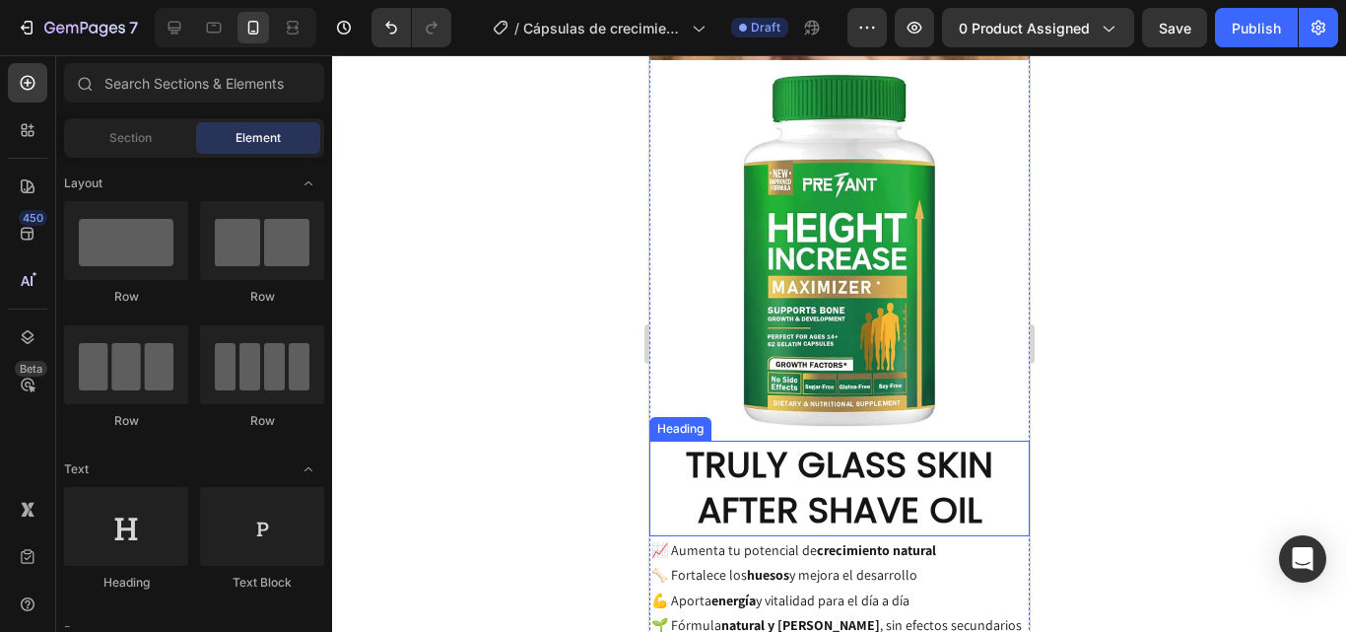
click at [901, 440] on h2 "TRULY GLASS SKIN AFTER SHAVE OIL" at bounding box center [838, 488] width 380 height 97
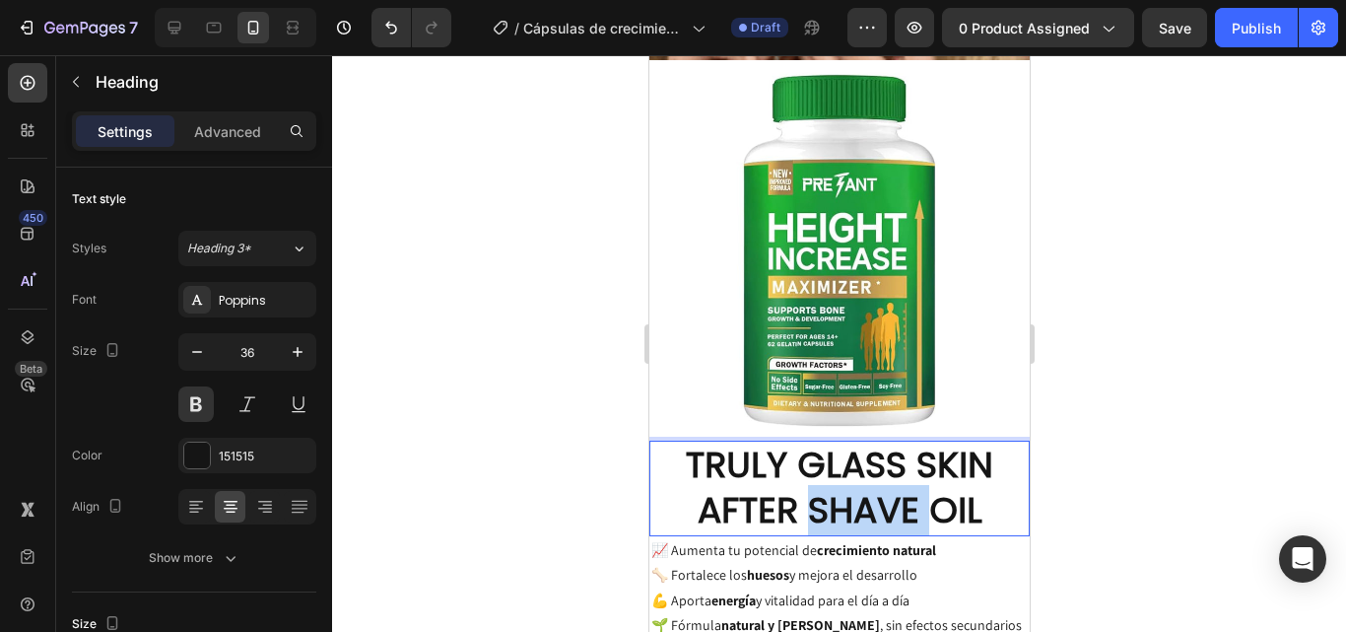
click at [944, 442] on p "TRULY GLASS SKIN AFTER SHAVE OIL" at bounding box center [838, 488] width 376 height 93
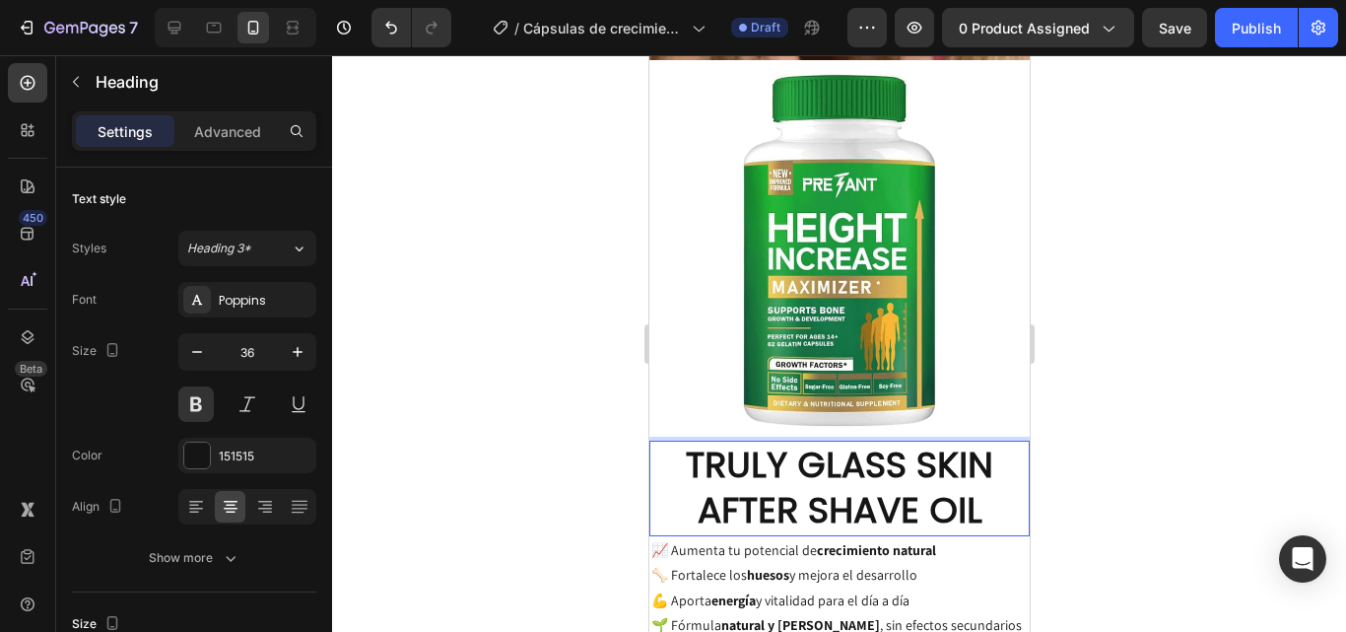
click at [950, 442] on p "TRULY GLASS SKIN AFTER SHAVE OIL" at bounding box center [838, 488] width 376 height 93
click at [974, 447] on p "TRULY GLASS SKIN AFTER SHAVE OIL" at bounding box center [838, 488] width 376 height 93
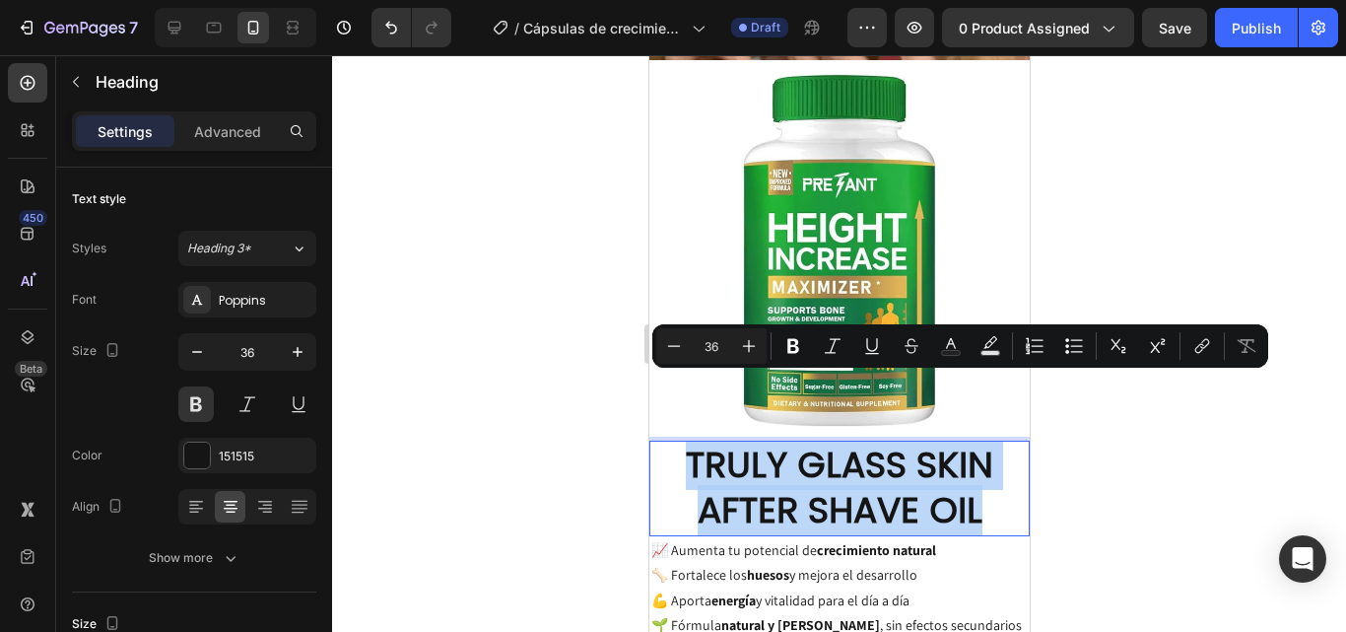
drag, startPoint x: 974, startPoint y: 447, endPoint x: 681, endPoint y: 399, distance: 297.5
click at [681, 442] on p "TRULY GLASS SKIN AFTER SHAVE OIL" at bounding box center [838, 488] width 376 height 93
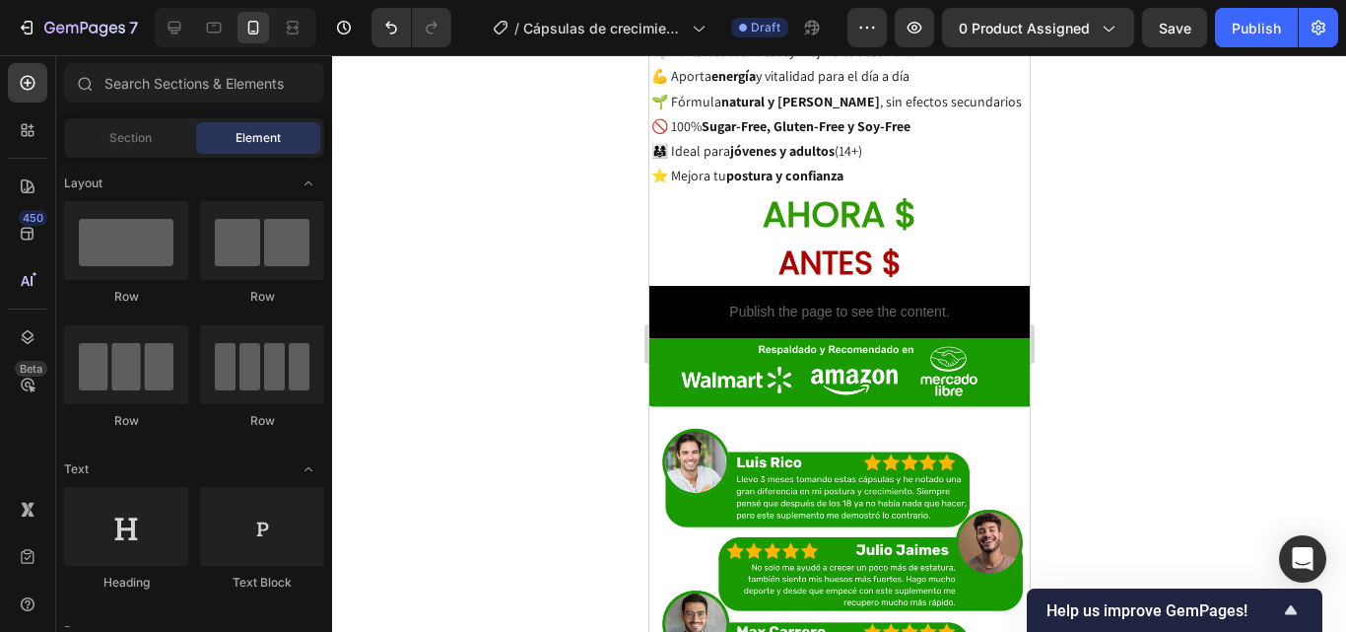
scroll to position [1781, 0]
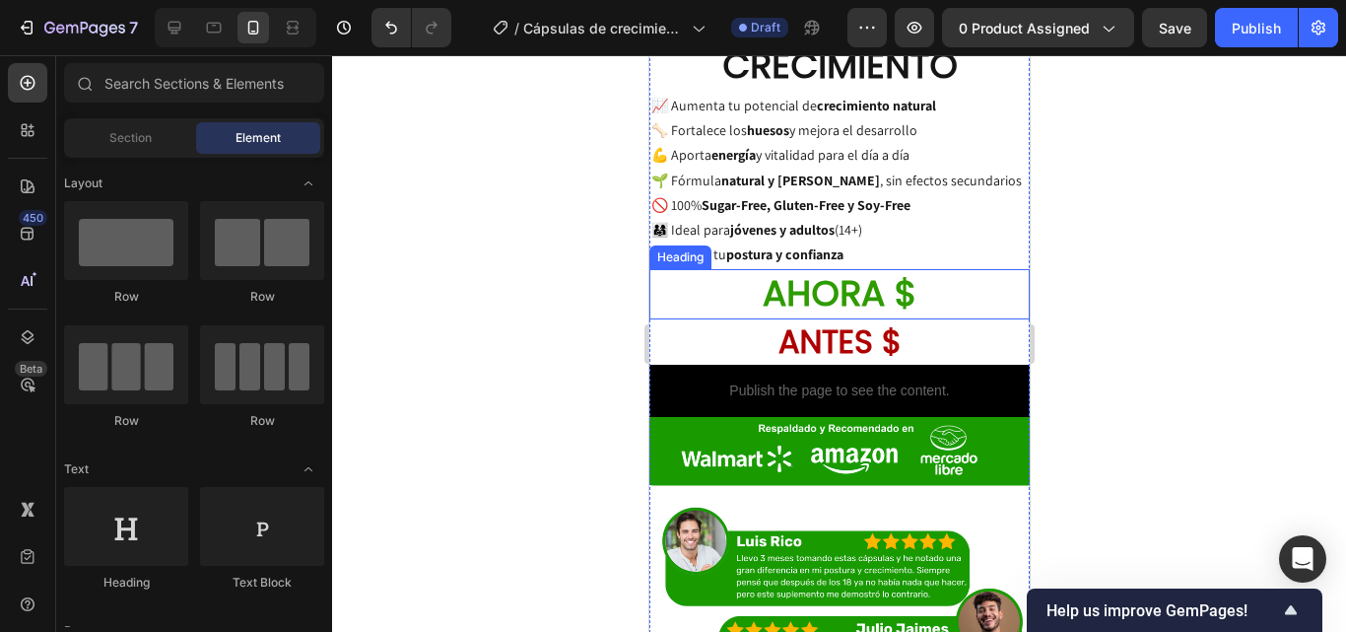
click at [941, 269] on h2 "AHORA $" at bounding box center [838, 294] width 380 height 50
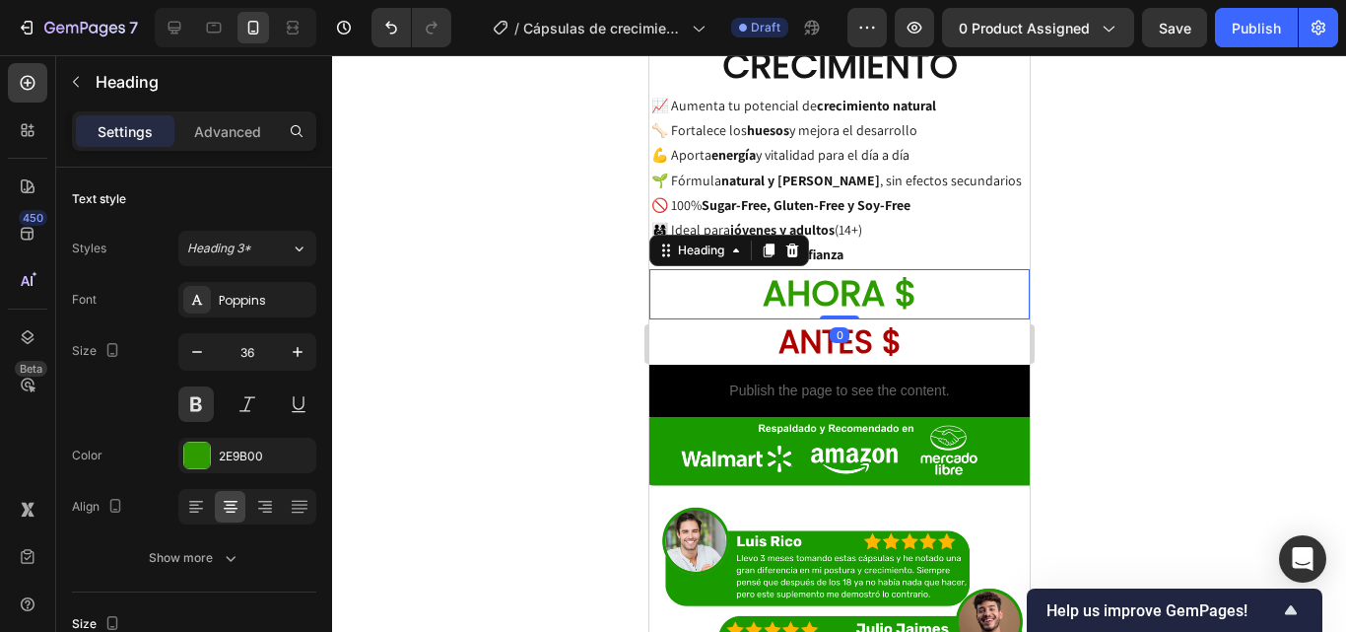
click at [941, 269] on h2 "AHORA $" at bounding box center [838, 294] width 380 height 50
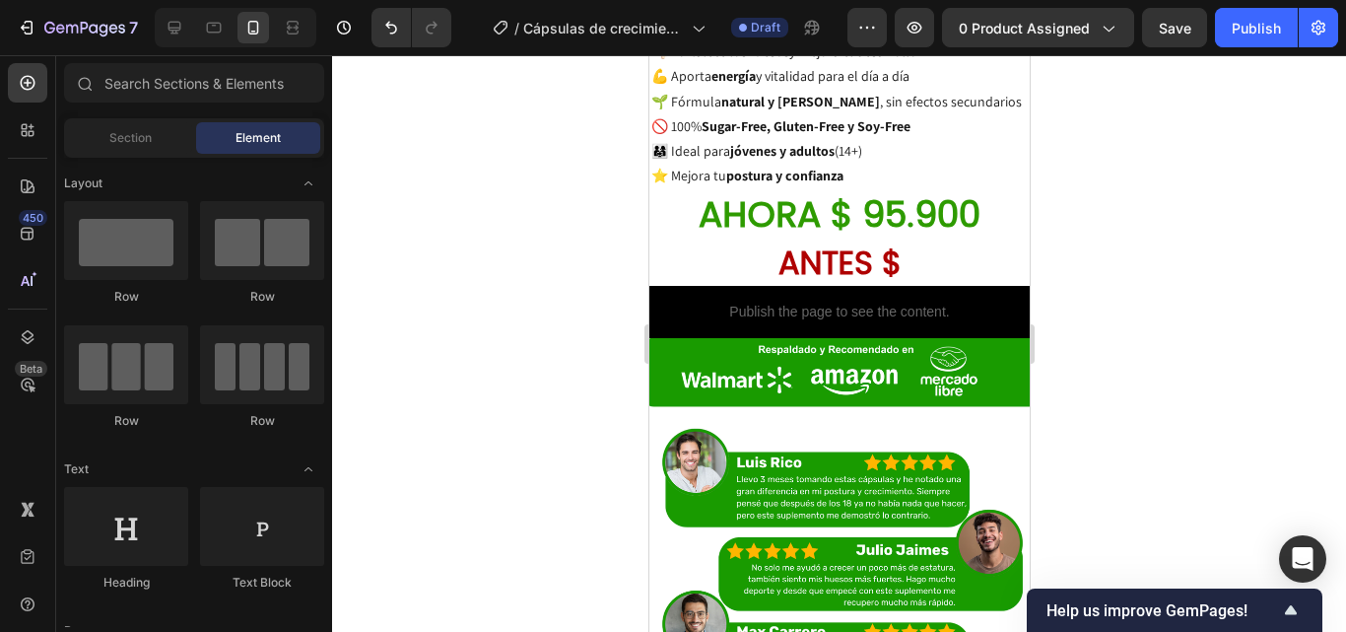
scroll to position [1816, 0]
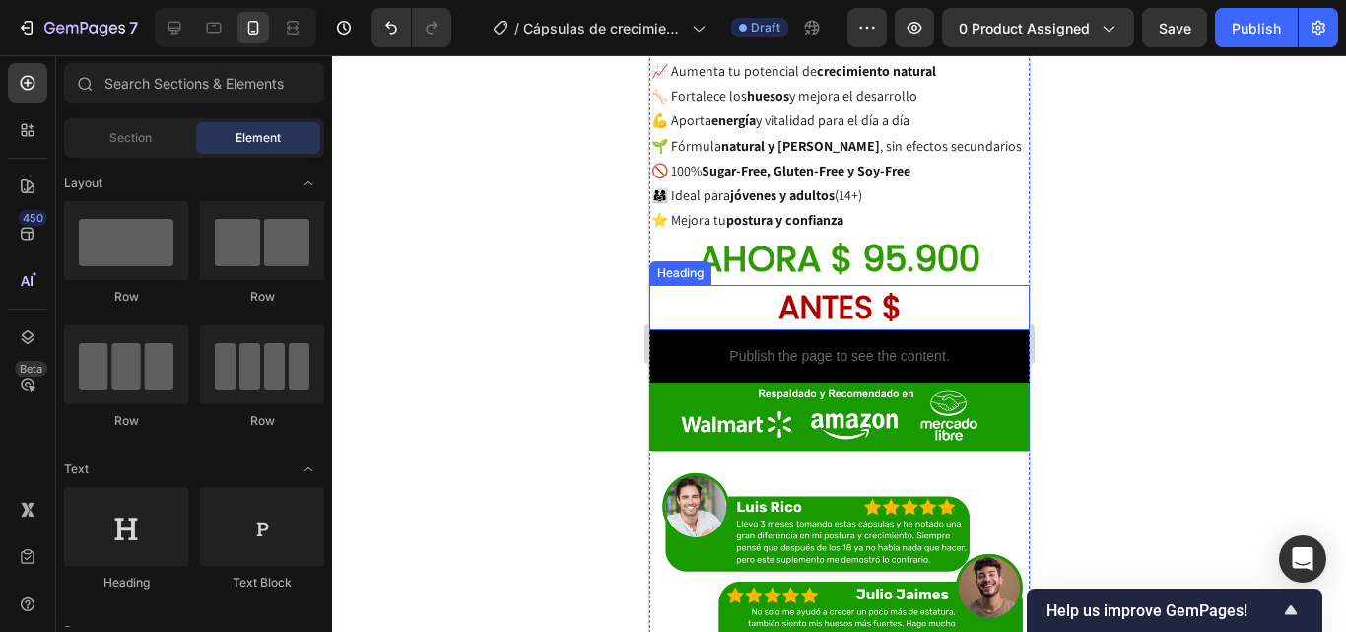
click at [929, 285] on h2 "ANTES $" at bounding box center [838, 307] width 380 height 45
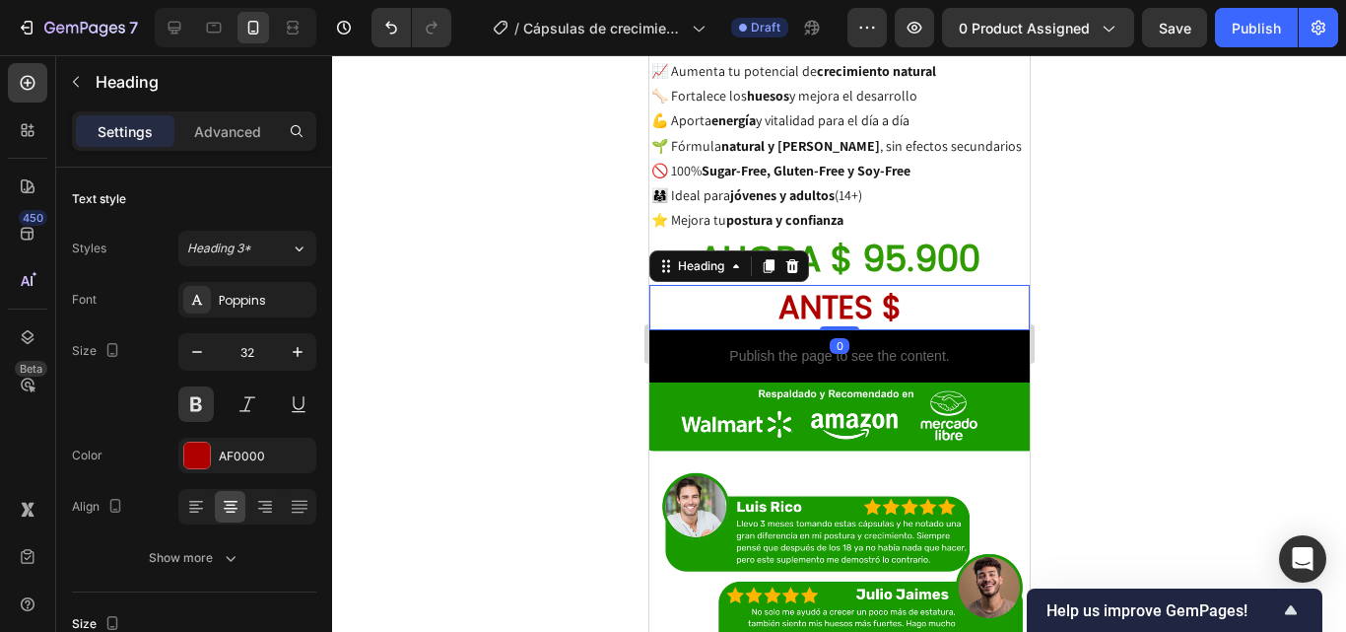
click at [929, 285] on h2 "ANTES $" at bounding box center [838, 307] width 380 height 45
click at [1191, 313] on div at bounding box center [839, 343] width 1014 height 576
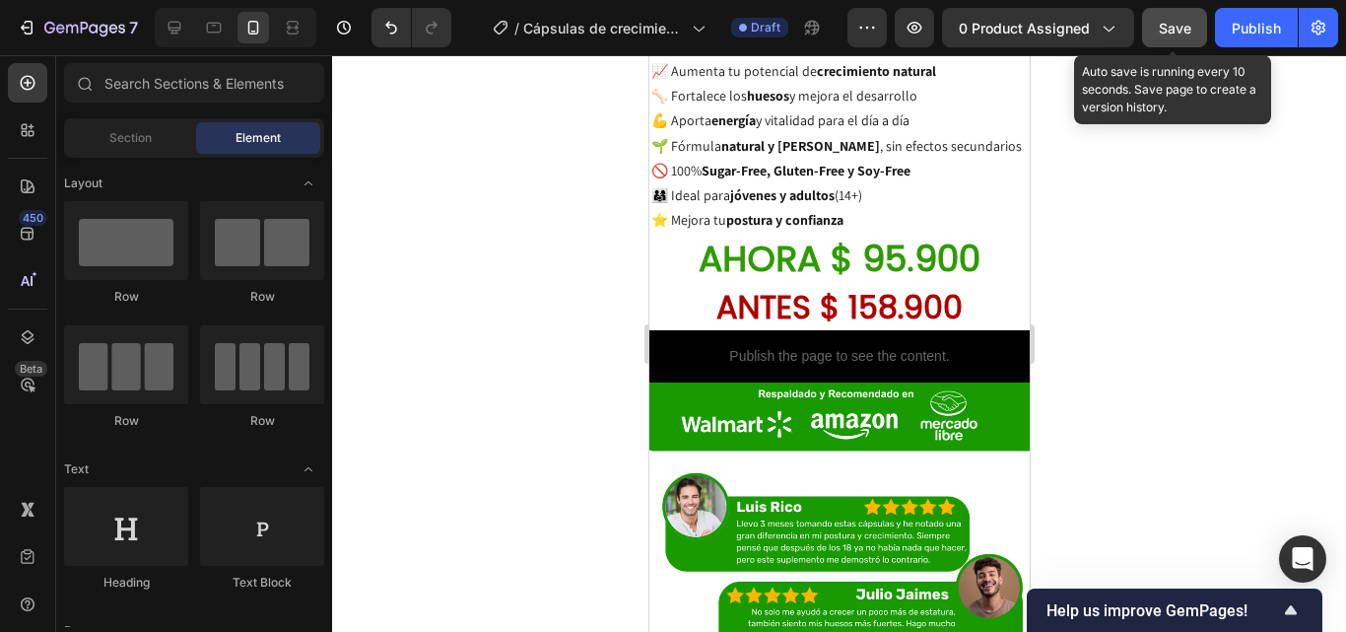
click at [1167, 42] on button "Save" at bounding box center [1174, 27] width 65 height 39
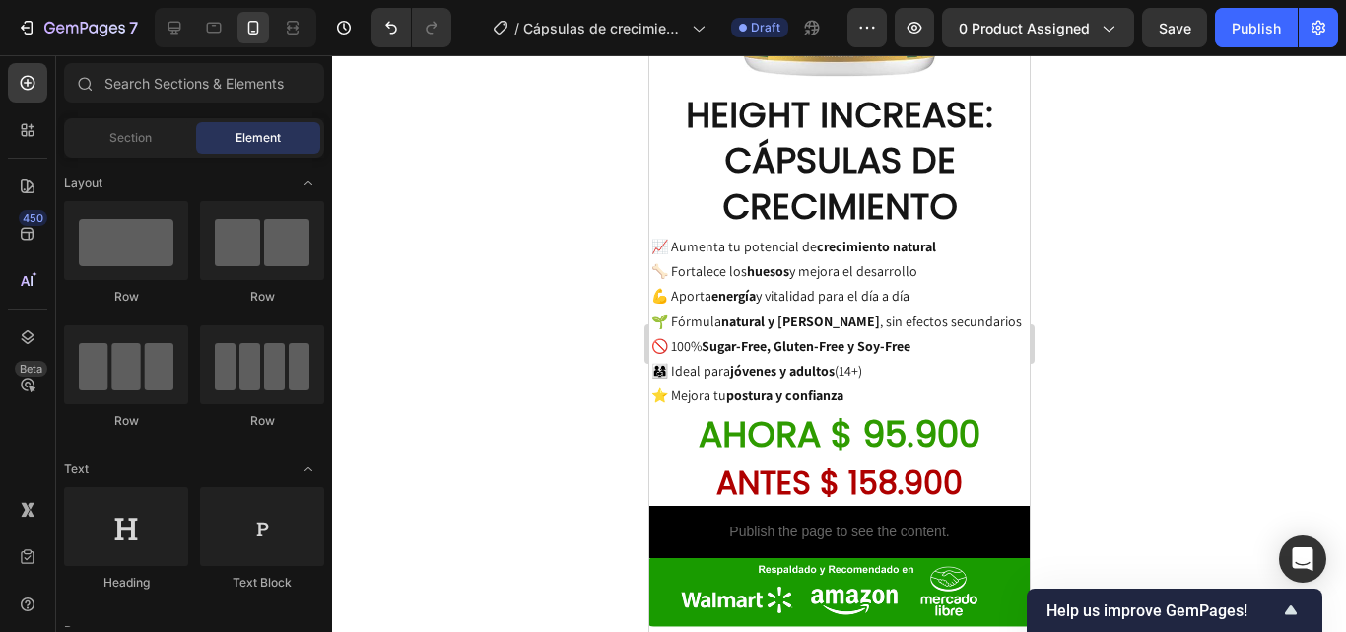
scroll to position [0, 0]
